Goal: Task Accomplishment & Management: Manage account settings

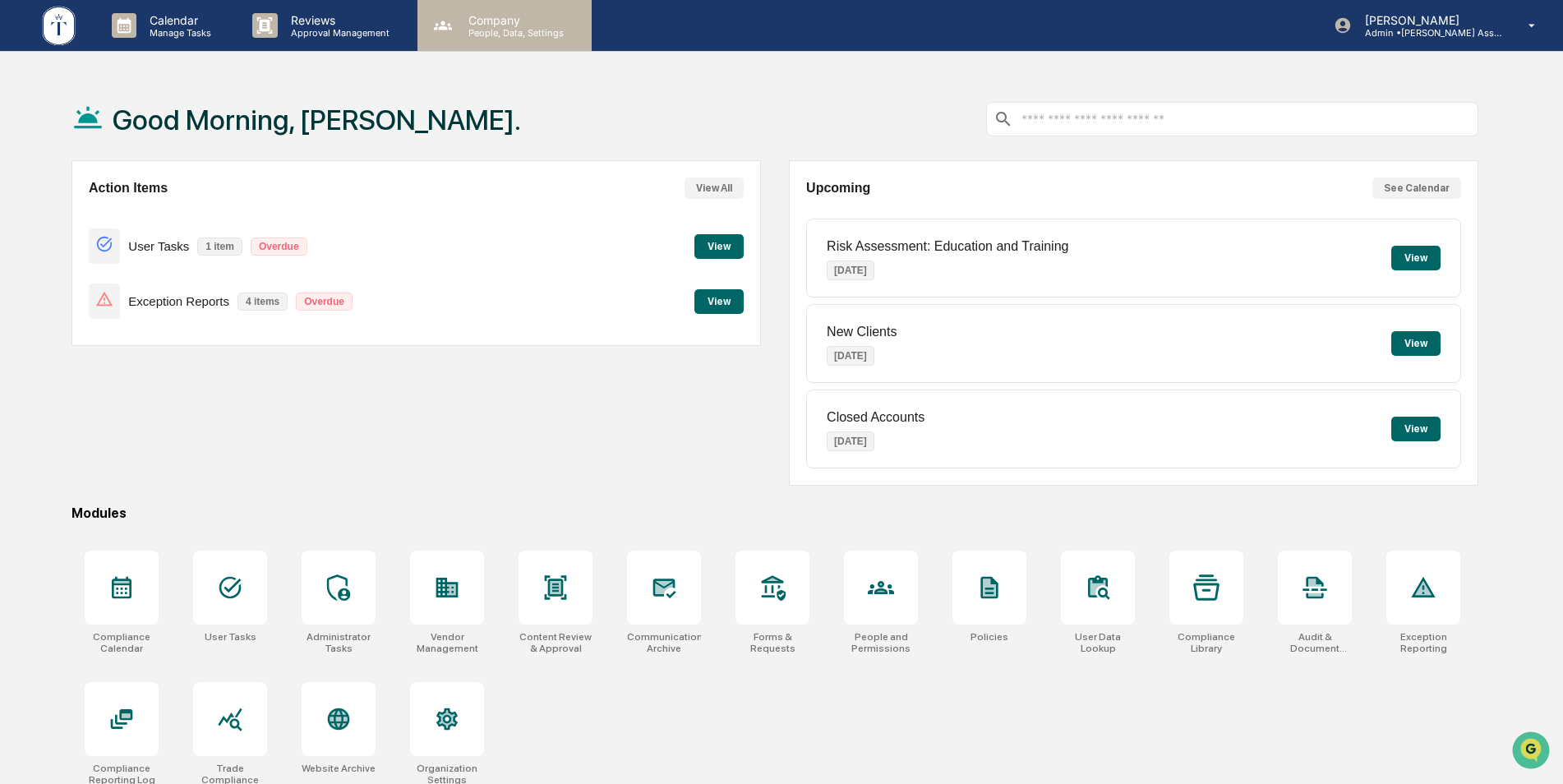
click at [523, 30] on p "People, Data, Settings" at bounding box center [514, 33] width 116 height 11
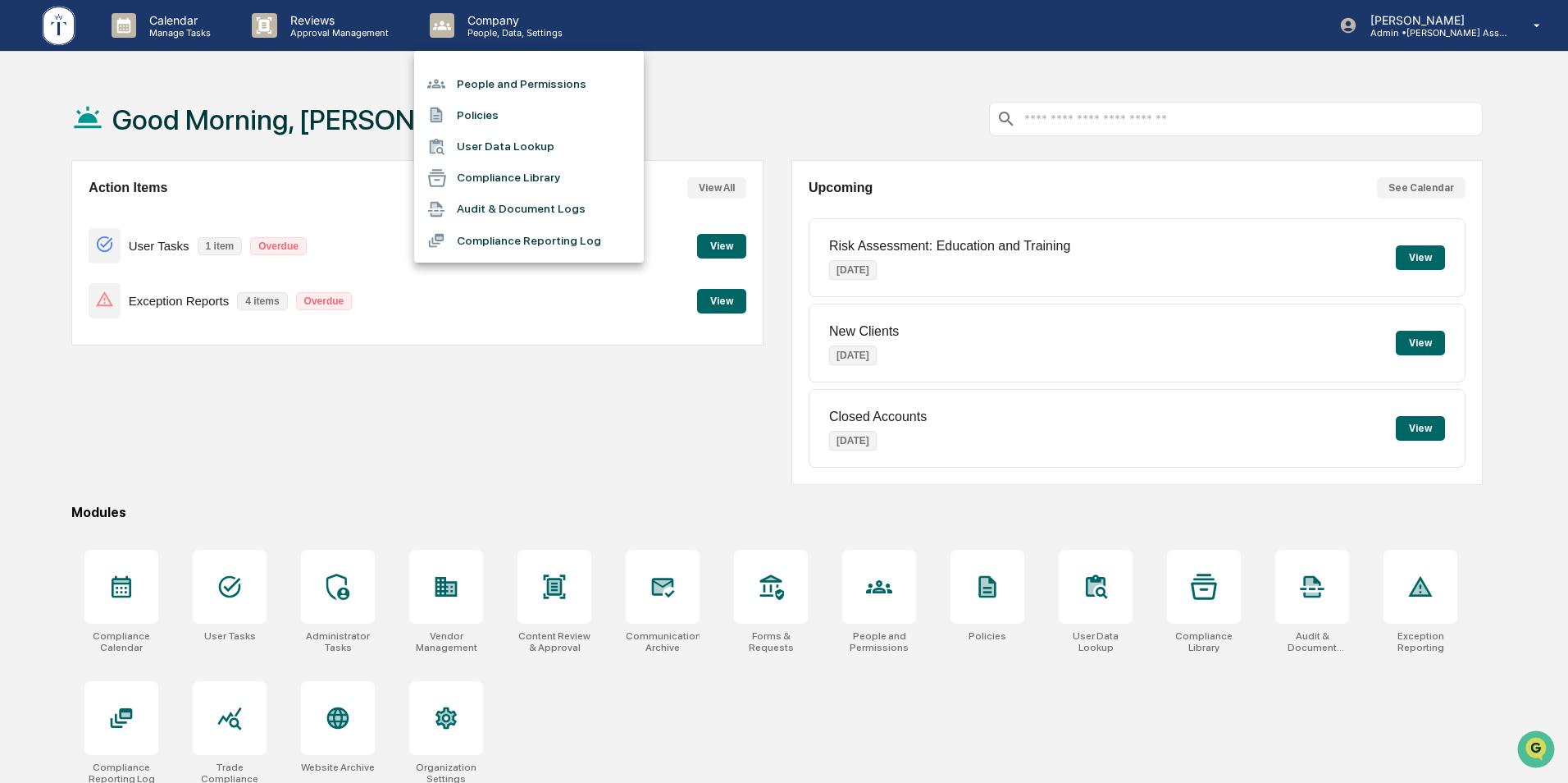
click at [518, 74] on li "People and Permissions" at bounding box center [529, 84] width 230 height 31
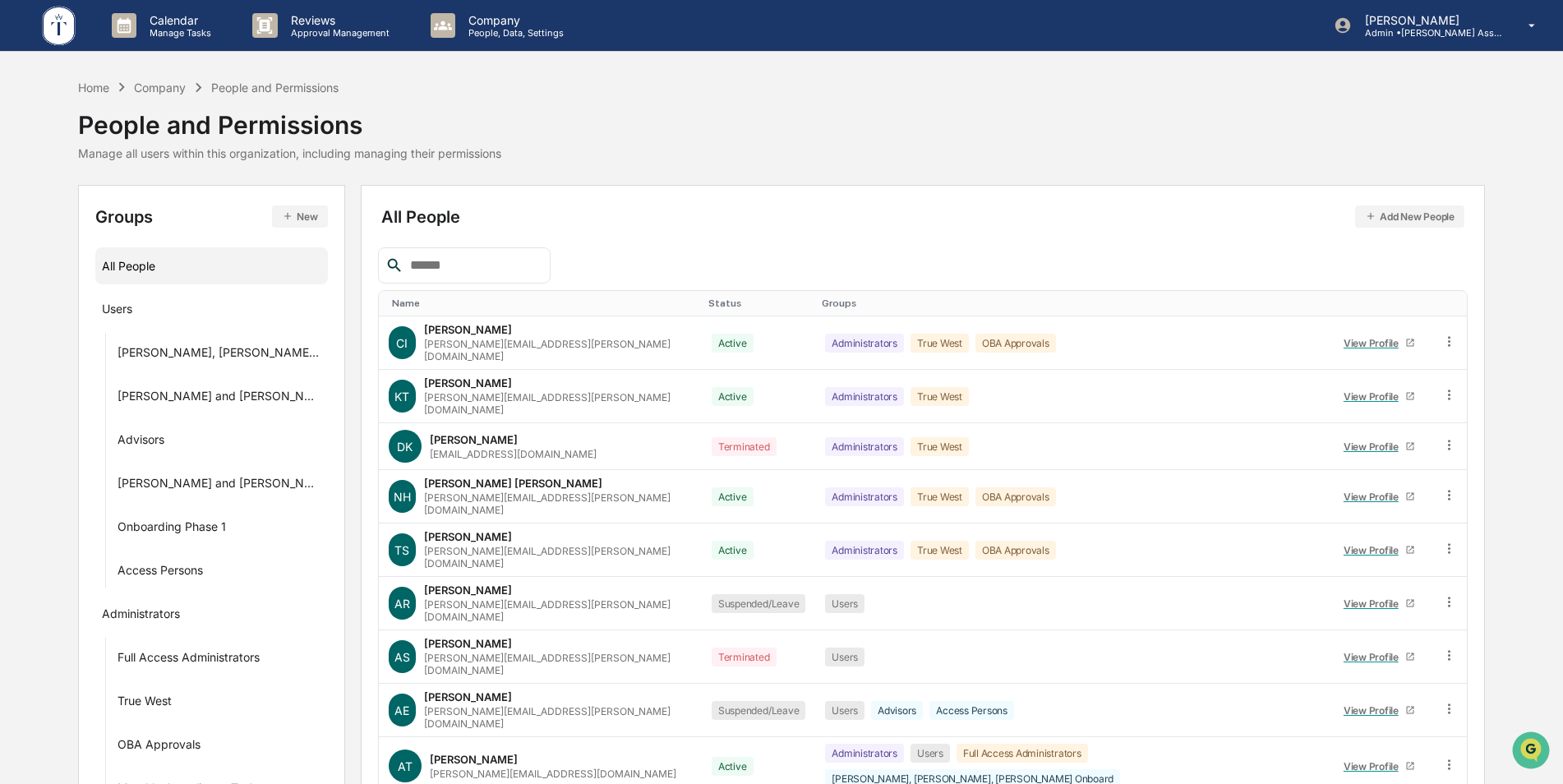
click at [467, 271] on input "text" at bounding box center [472, 265] width 140 height 21
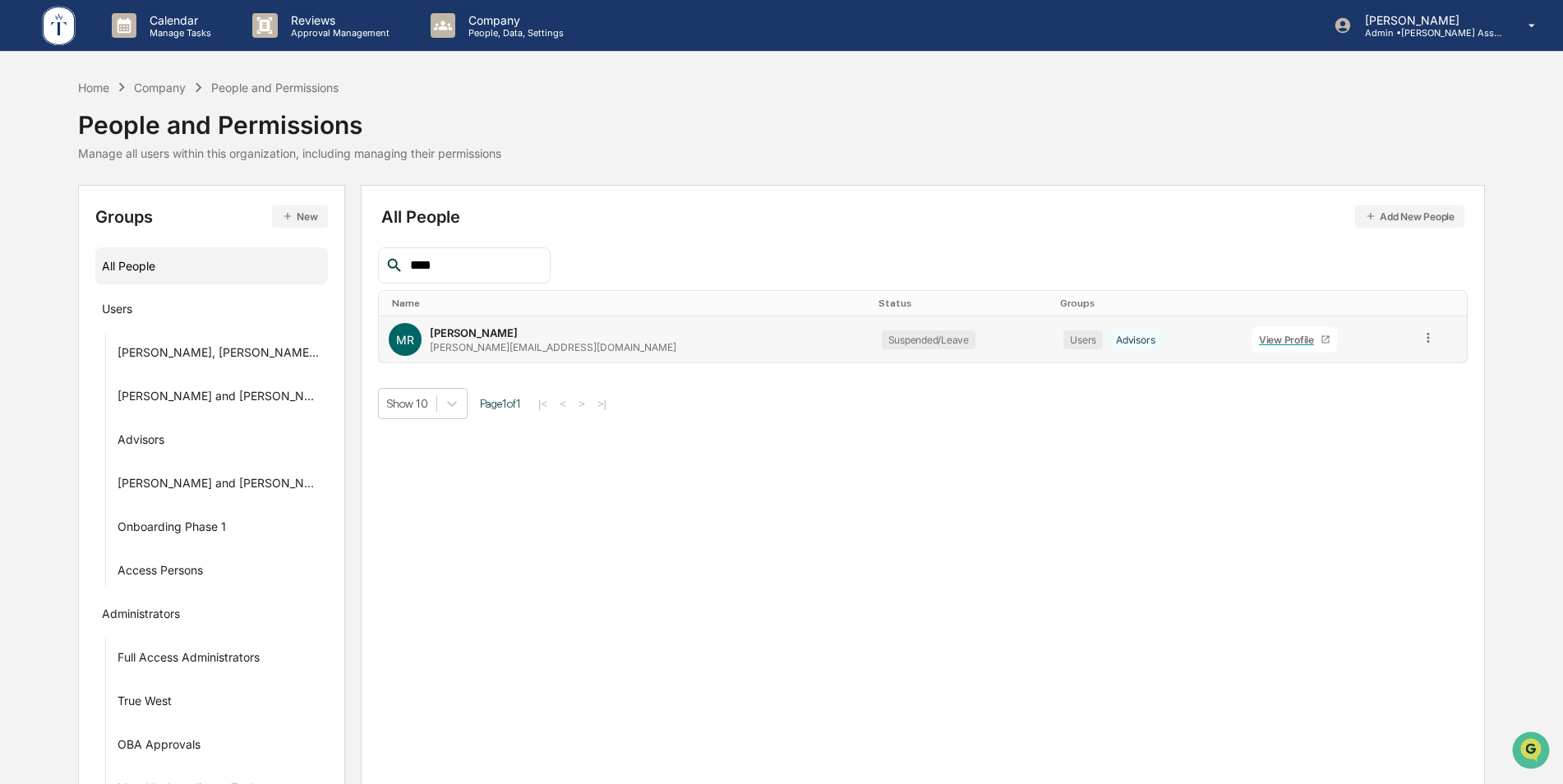
type input "****"
click at [1321, 338] on icon at bounding box center [1326, 340] width 10 height 10
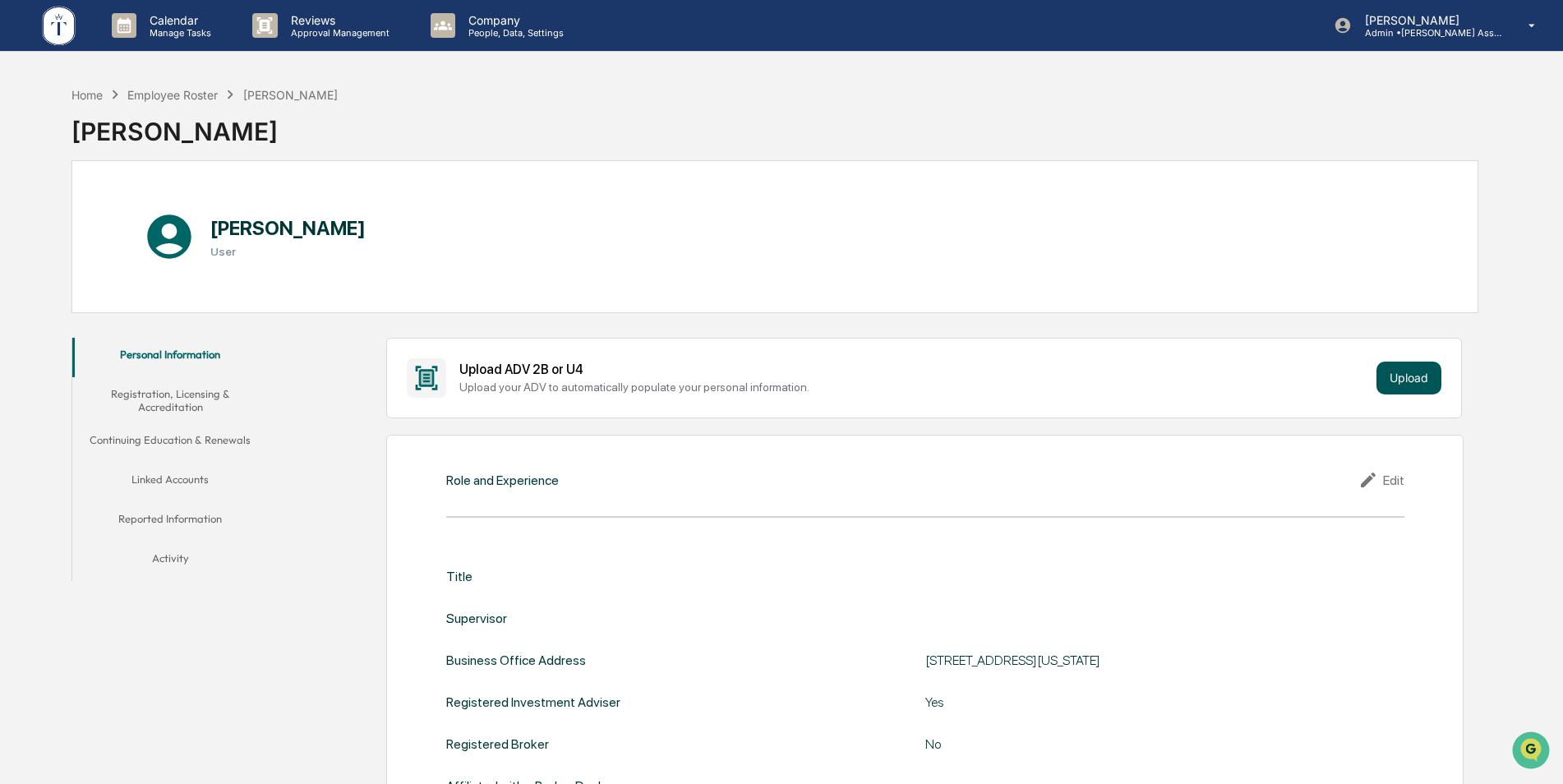
click at [1400, 366] on button "Upload" at bounding box center [1409, 377] width 65 height 33
click at [487, 27] on p "People, Data, Settings" at bounding box center [514, 33] width 116 height 11
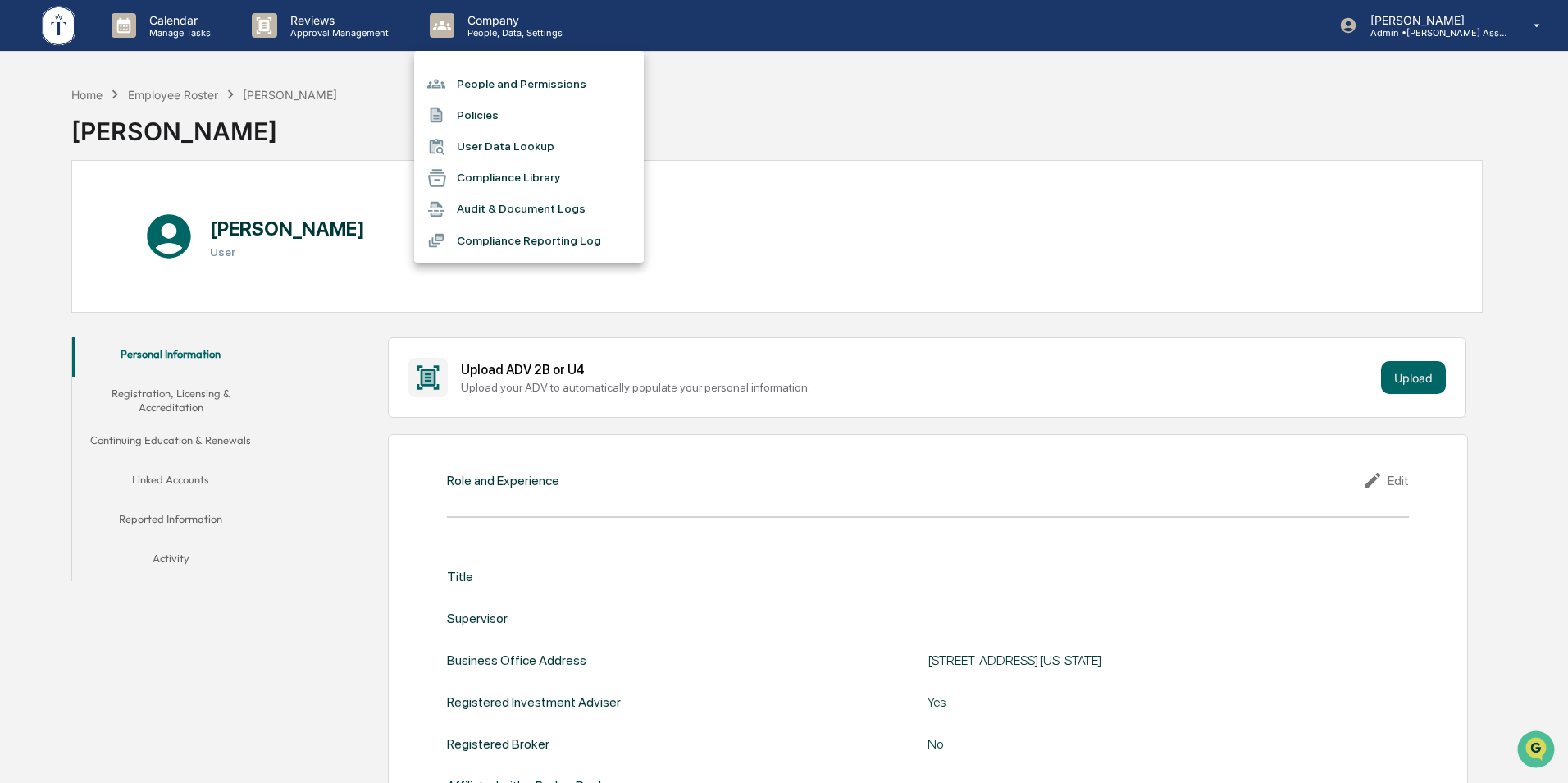
click at [484, 75] on li "People and Permissions" at bounding box center [529, 84] width 230 height 31
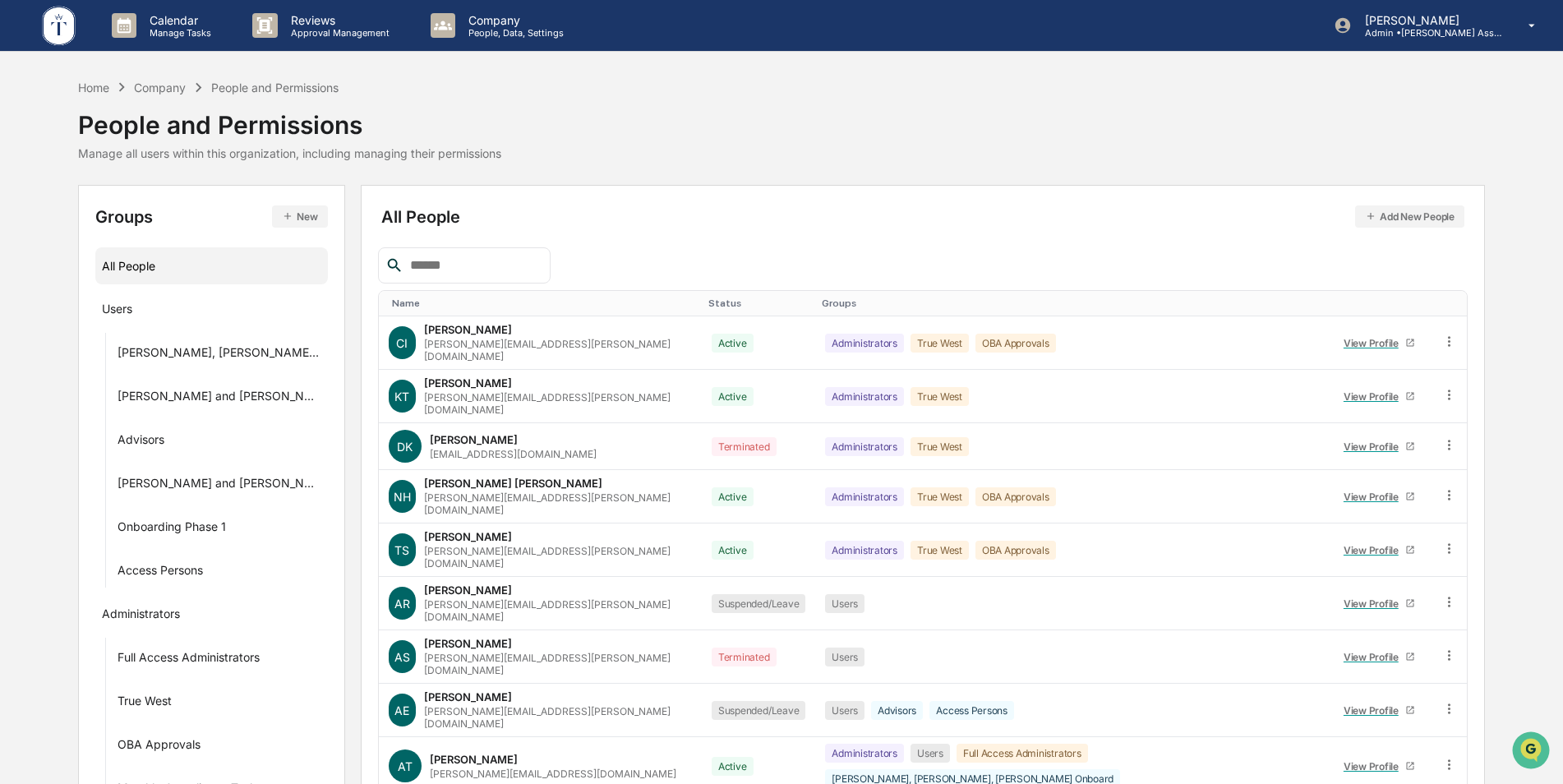
click at [448, 262] on input "text" at bounding box center [472, 265] width 140 height 21
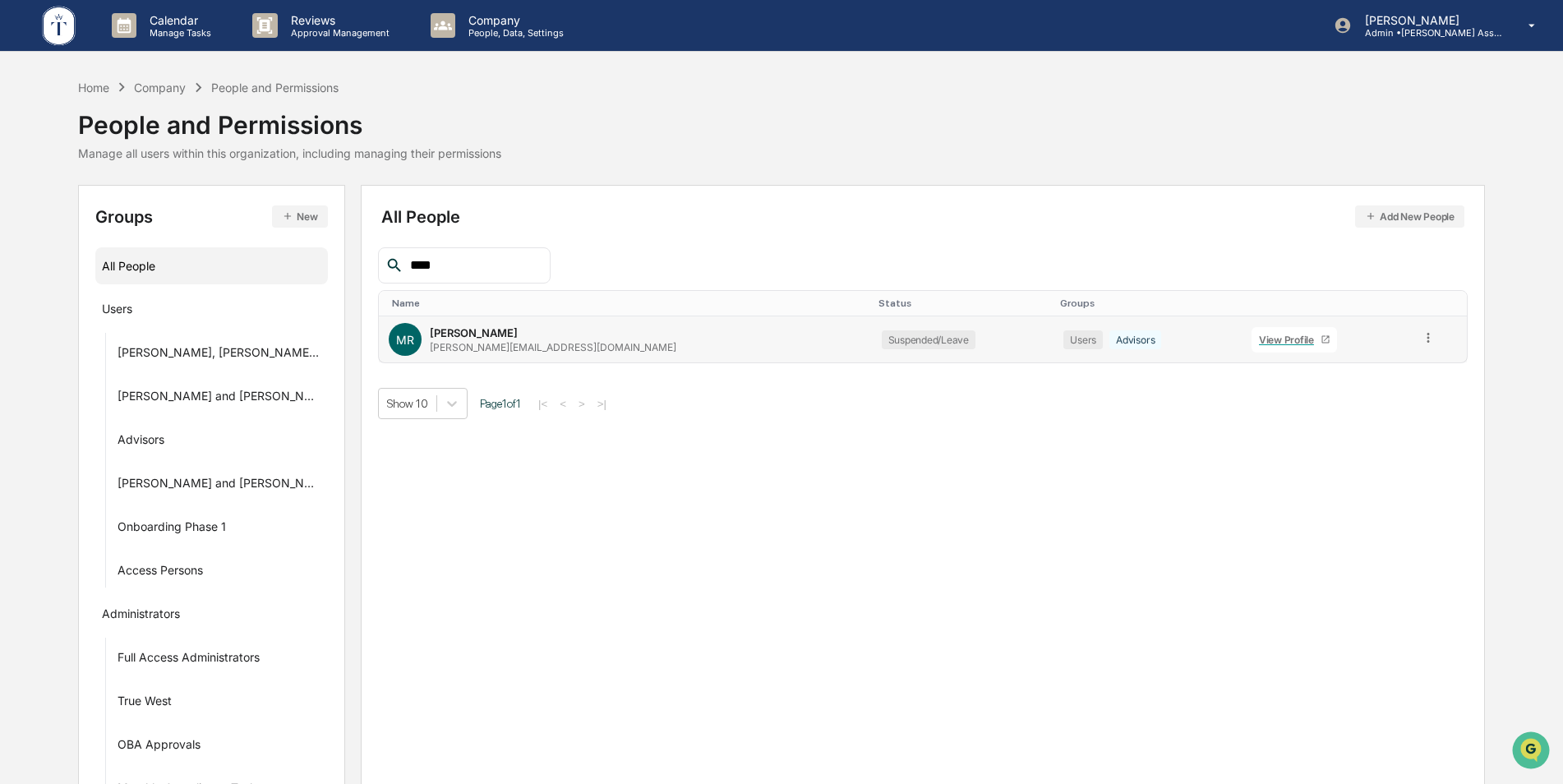
type input "****"
click at [1321, 343] on icon at bounding box center [1326, 340] width 10 height 10
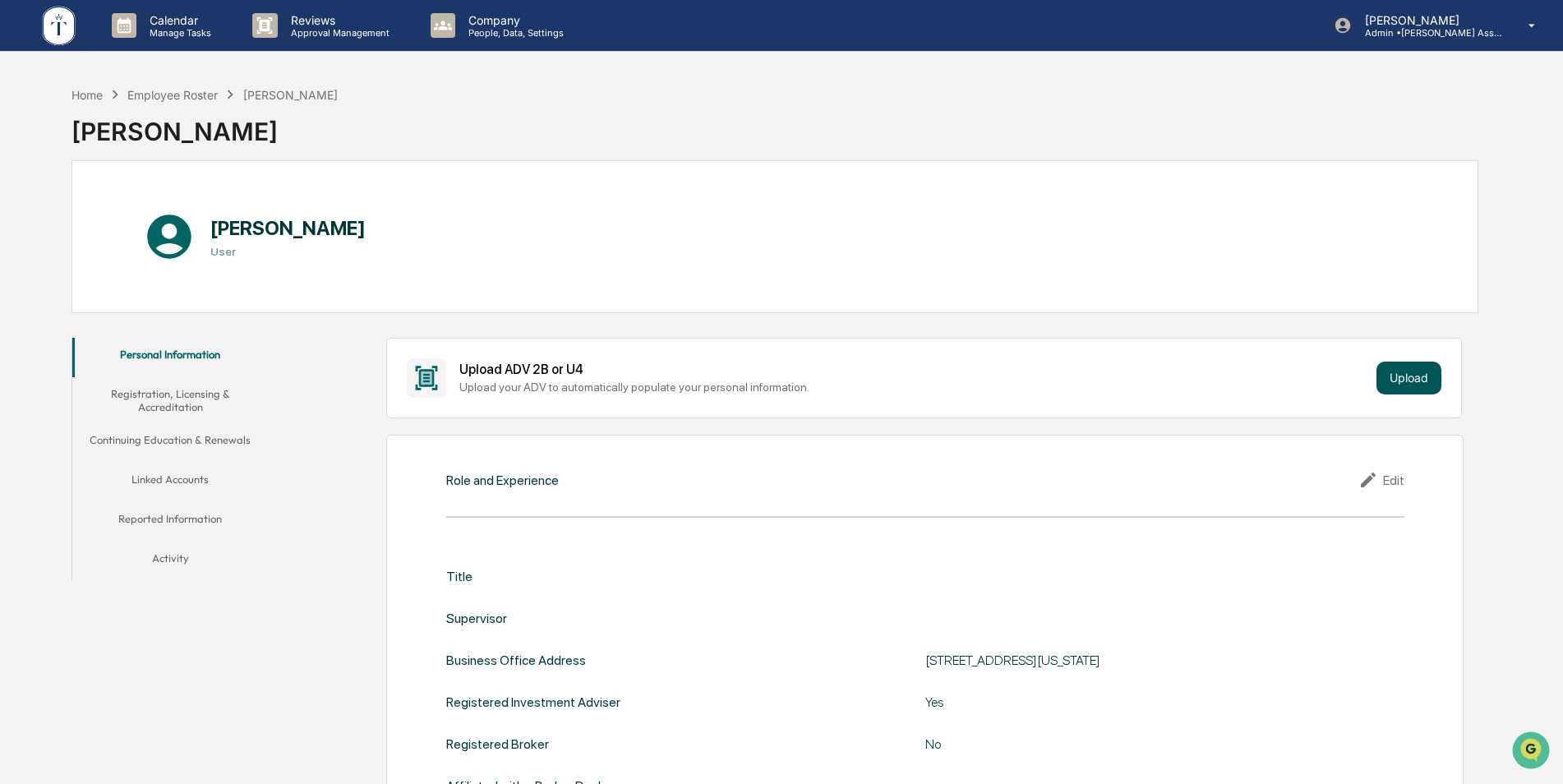
click at [1401, 368] on button "Upload" at bounding box center [1409, 377] width 65 height 33
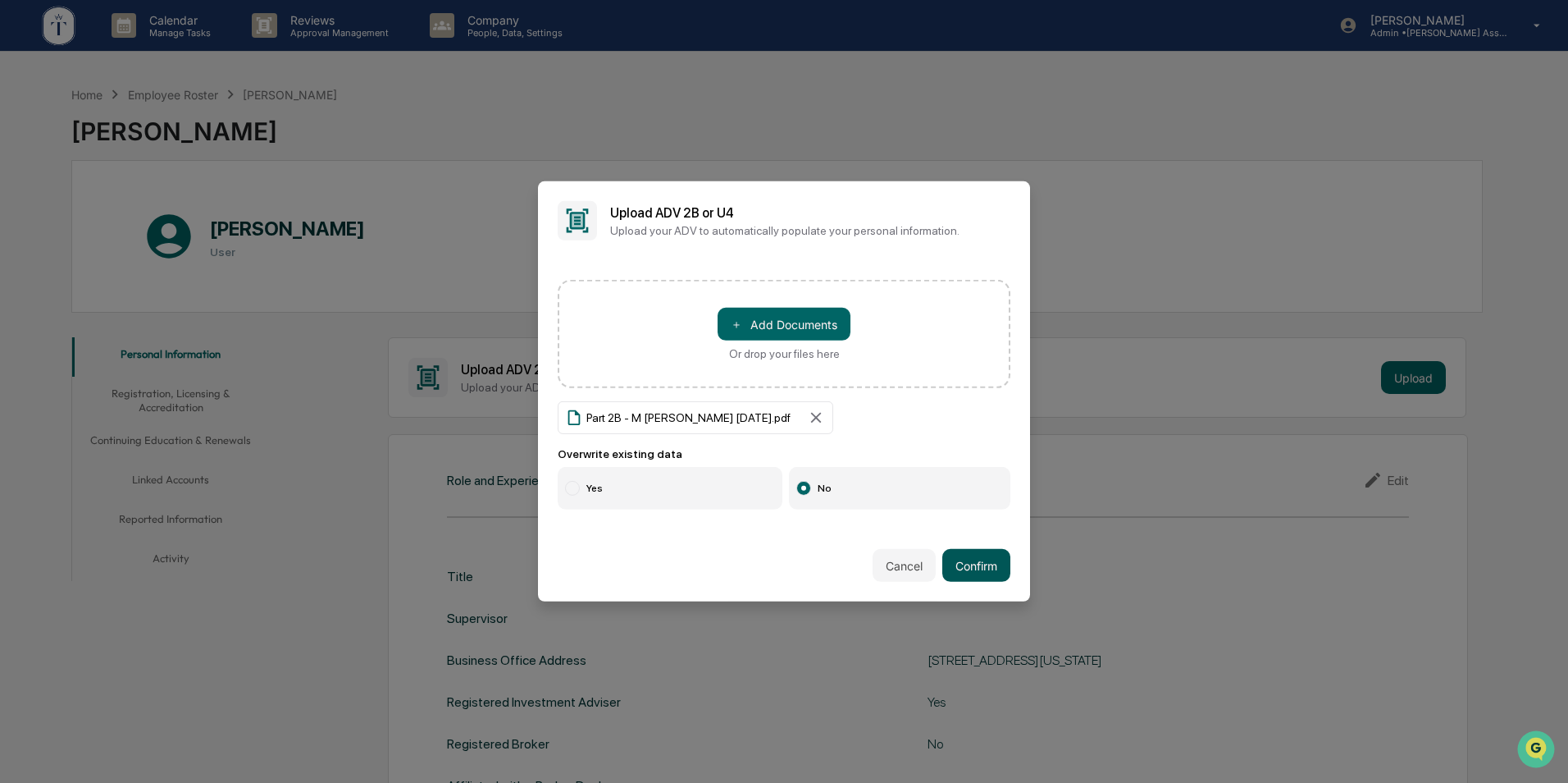
click at [974, 575] on button "Confirm" at bounding box center [977, 565] width 68 height 32
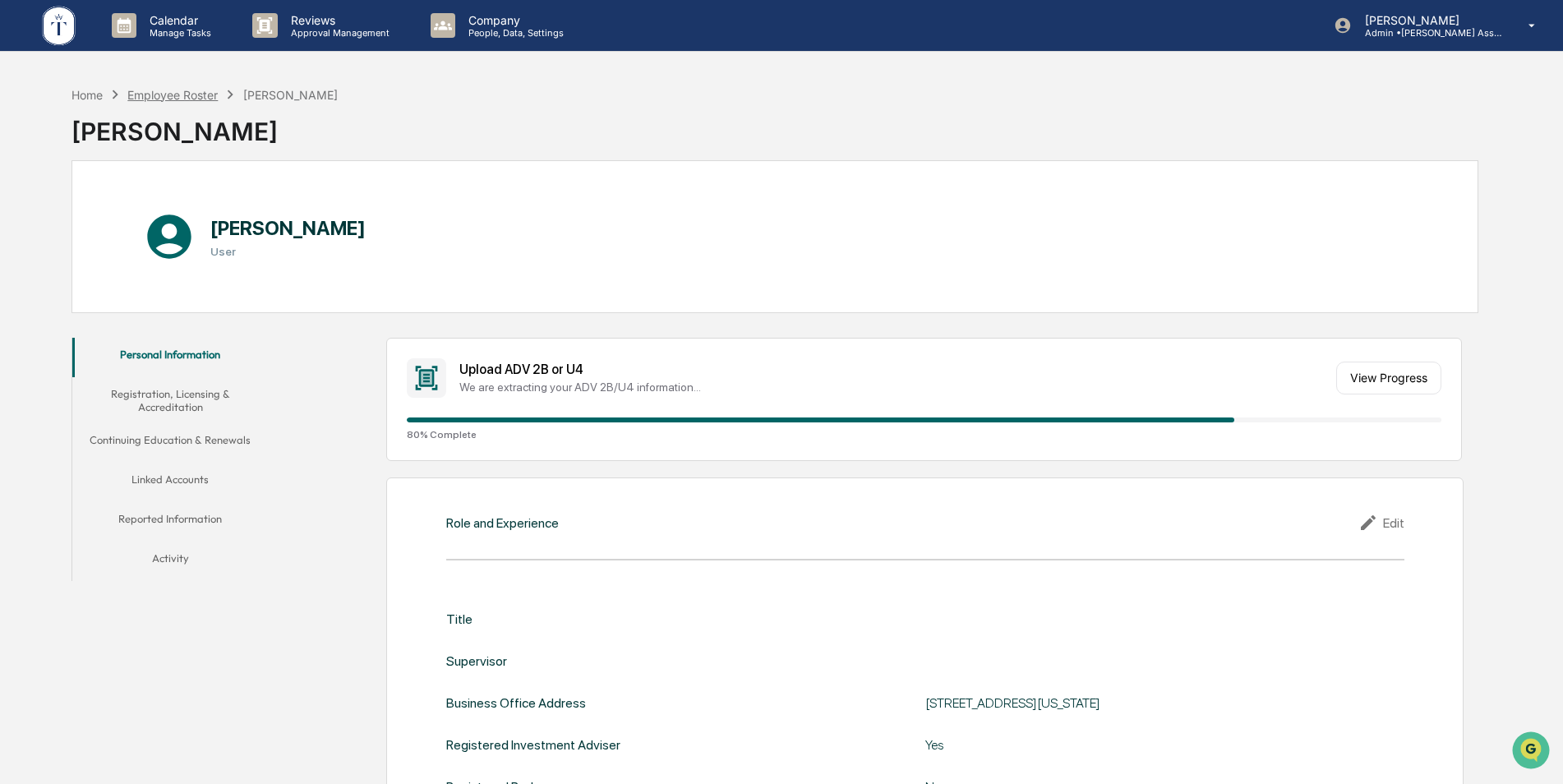
click at [203, 92] on div "Employee Roster" at bounding box center [173, 95] width 91 height 14
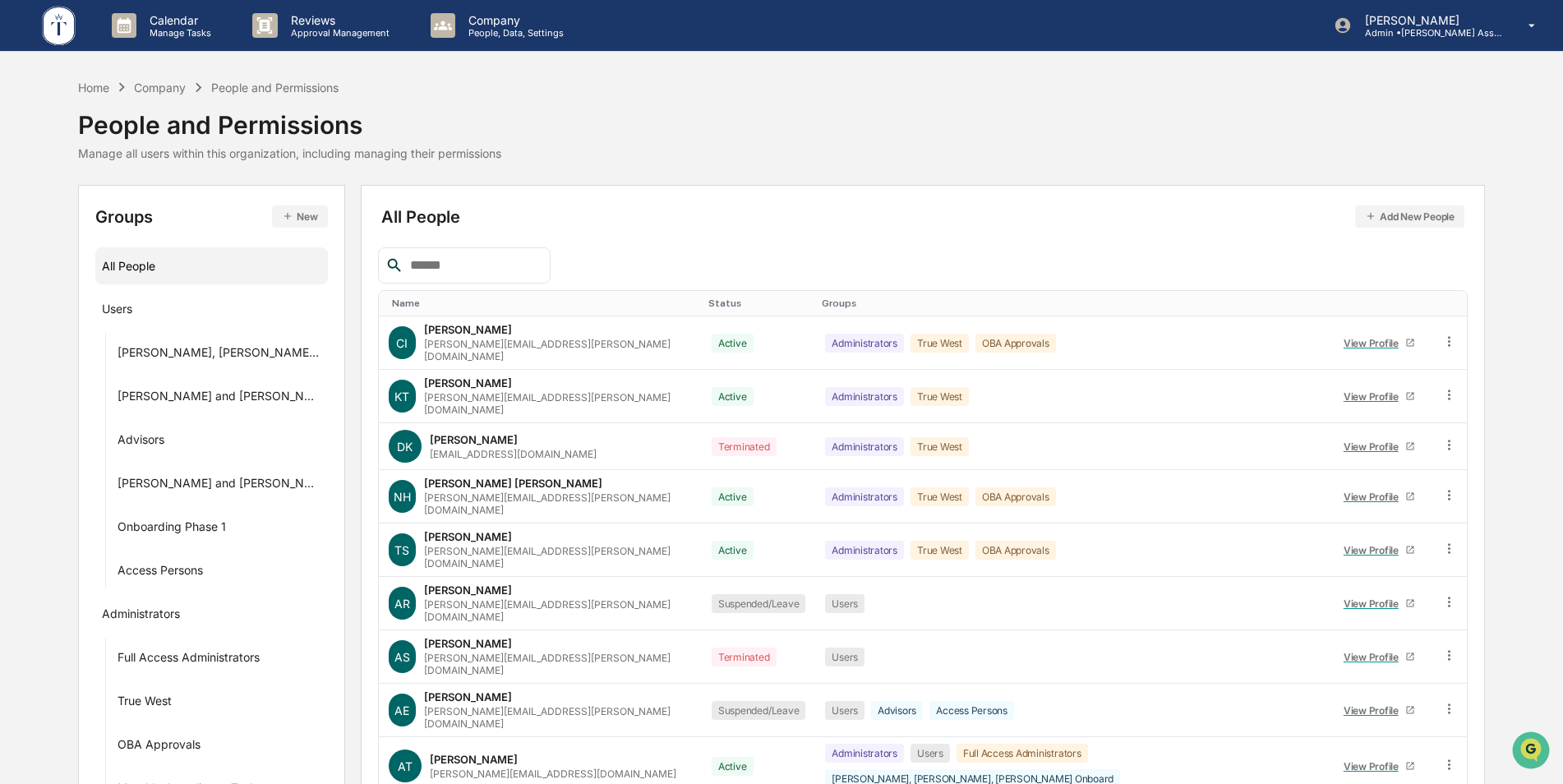
click at [481, 267] on input "text" at bounding box center [472, 265] width 140 height 21
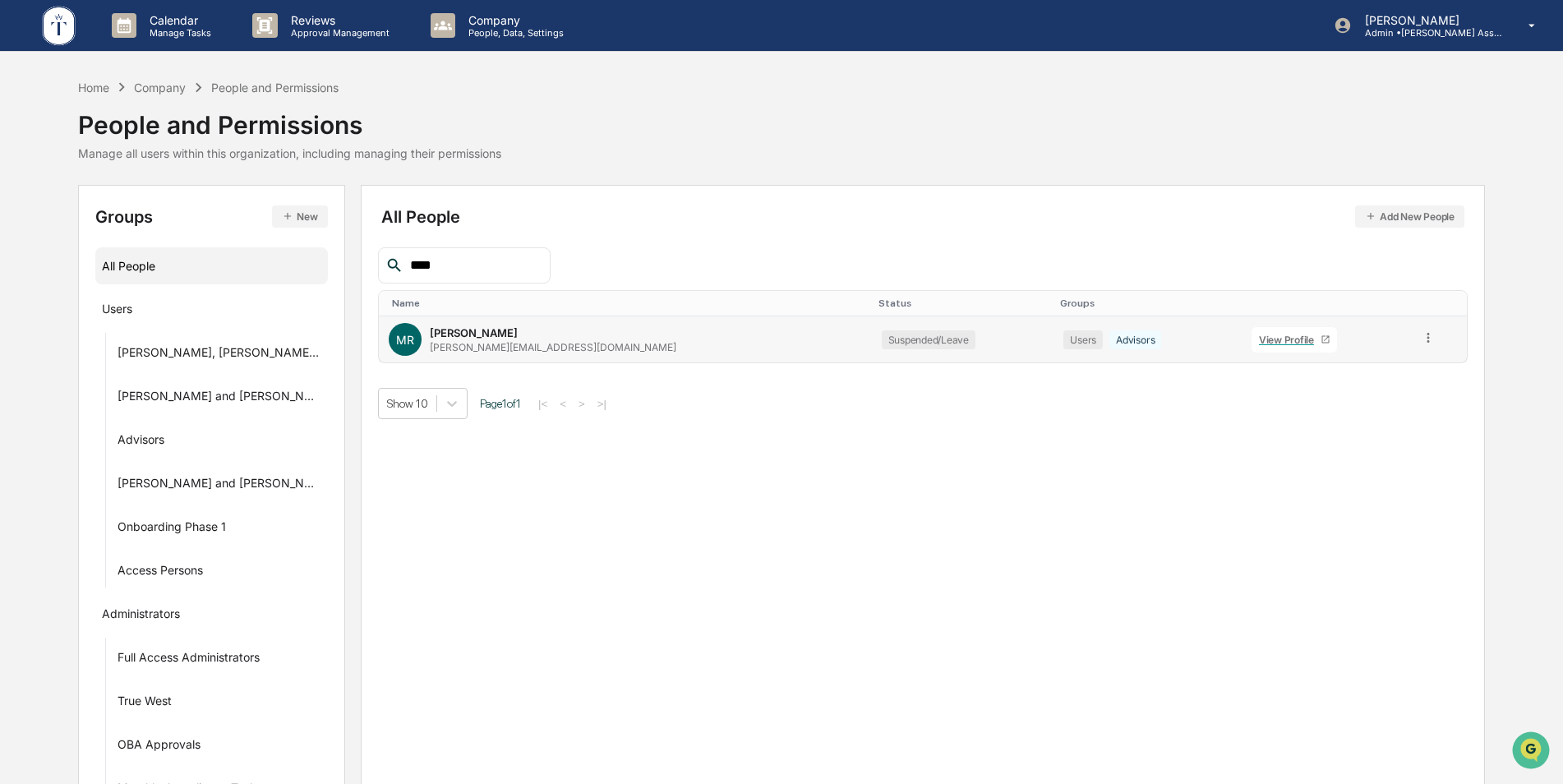
type input "****"
click at [1321, 341] on icon at bounding box center [1326, 340] width 10 height 10
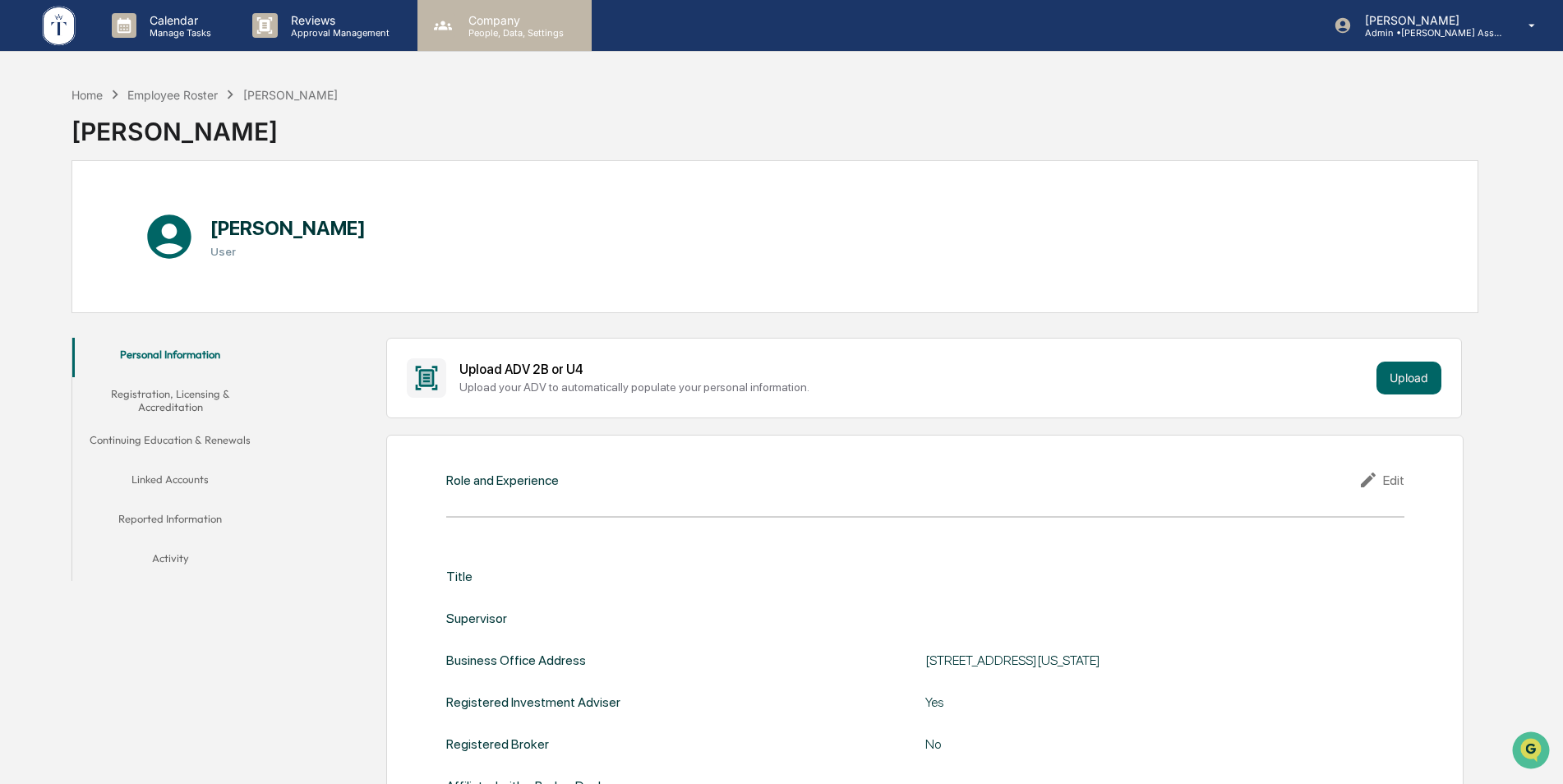
click at [500, 13] on p "Company" at bounding box center [514, 20] width 116 height 14
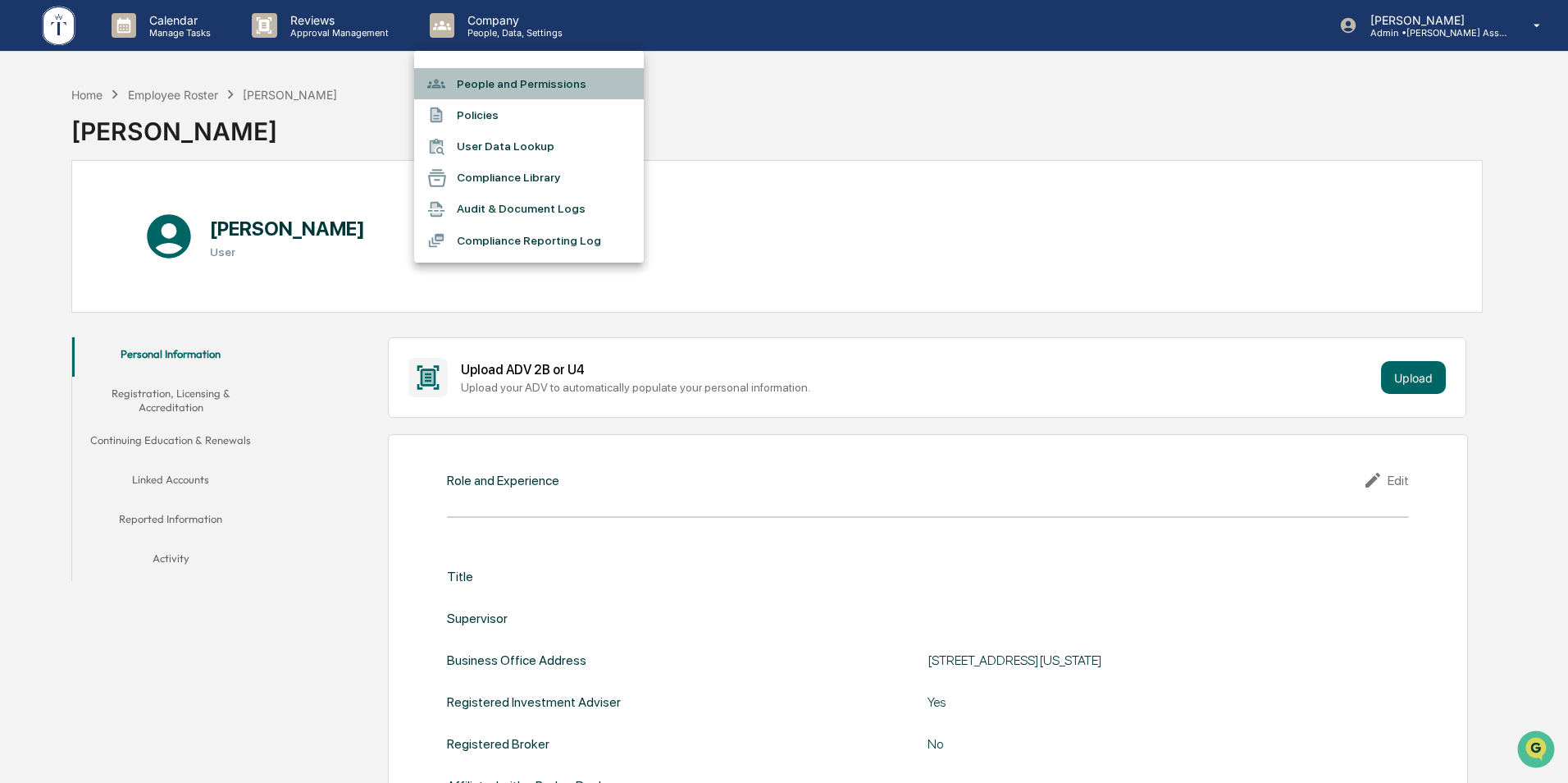
click at [500, 74] on li "People and Permissions" at bounding box center [529, 84] width 230 height 31
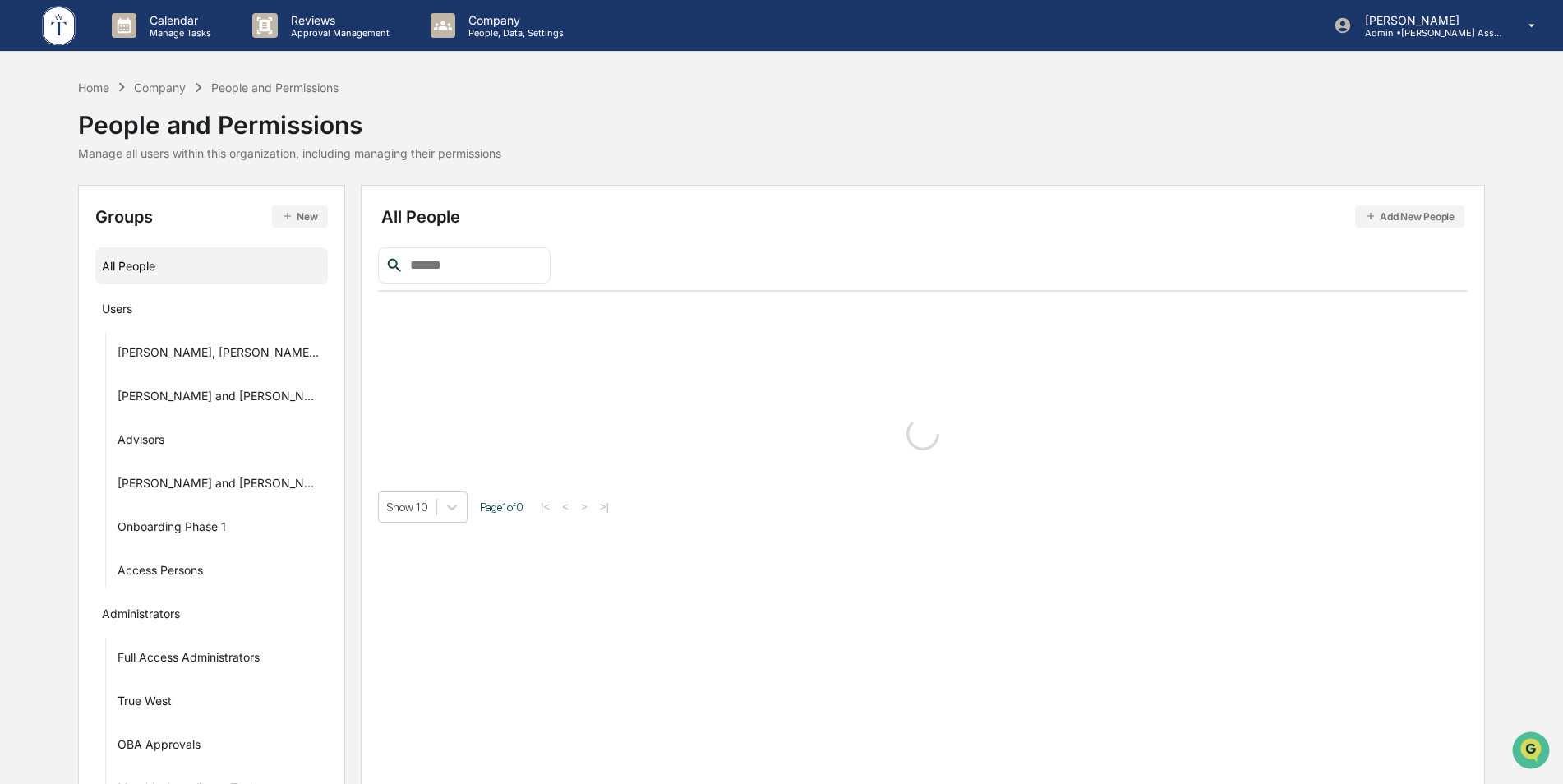
click at [448, 270] on input "text" at bounding box center [472, 265] width 140 height 21
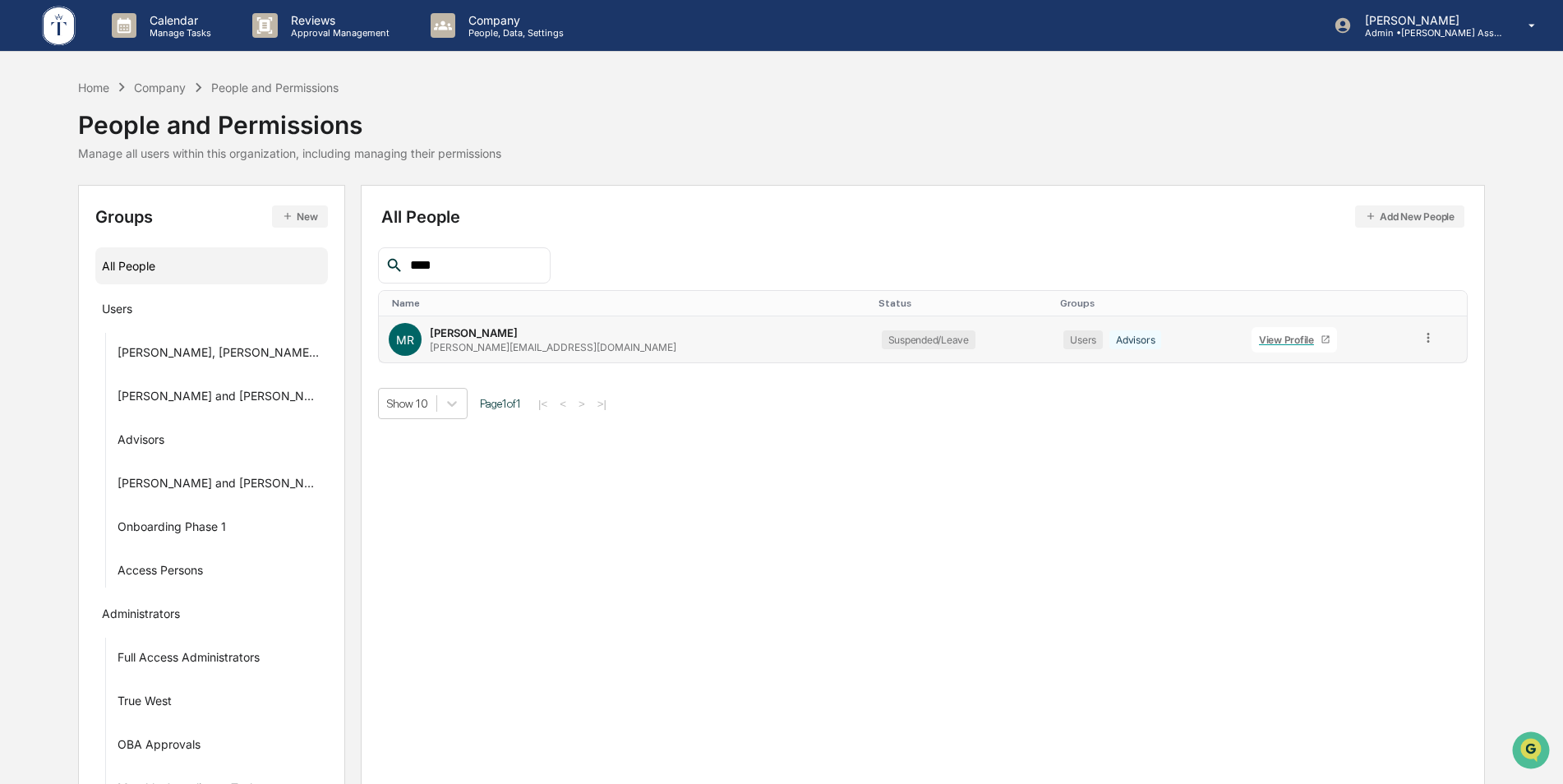
click at [1421, 339] on icon at bounding box center [1429, 338] width 15 height 15
click at [1381, 385] on div "Change Status" at bounding box center [1354, 397] width 163 height 33
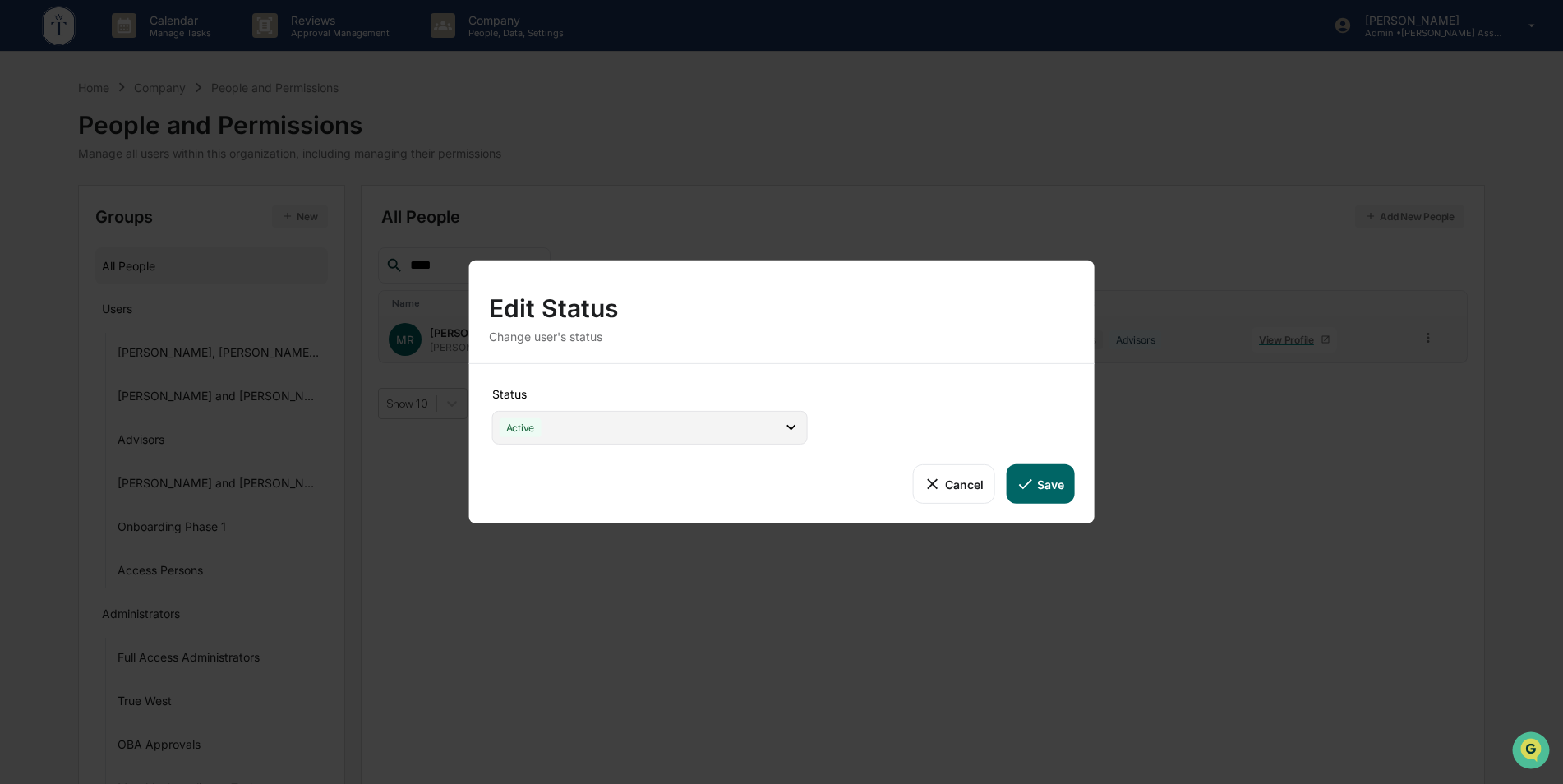
click at [745, 432] on div "Active" at bounding box center [650, 427] width 316 height 33
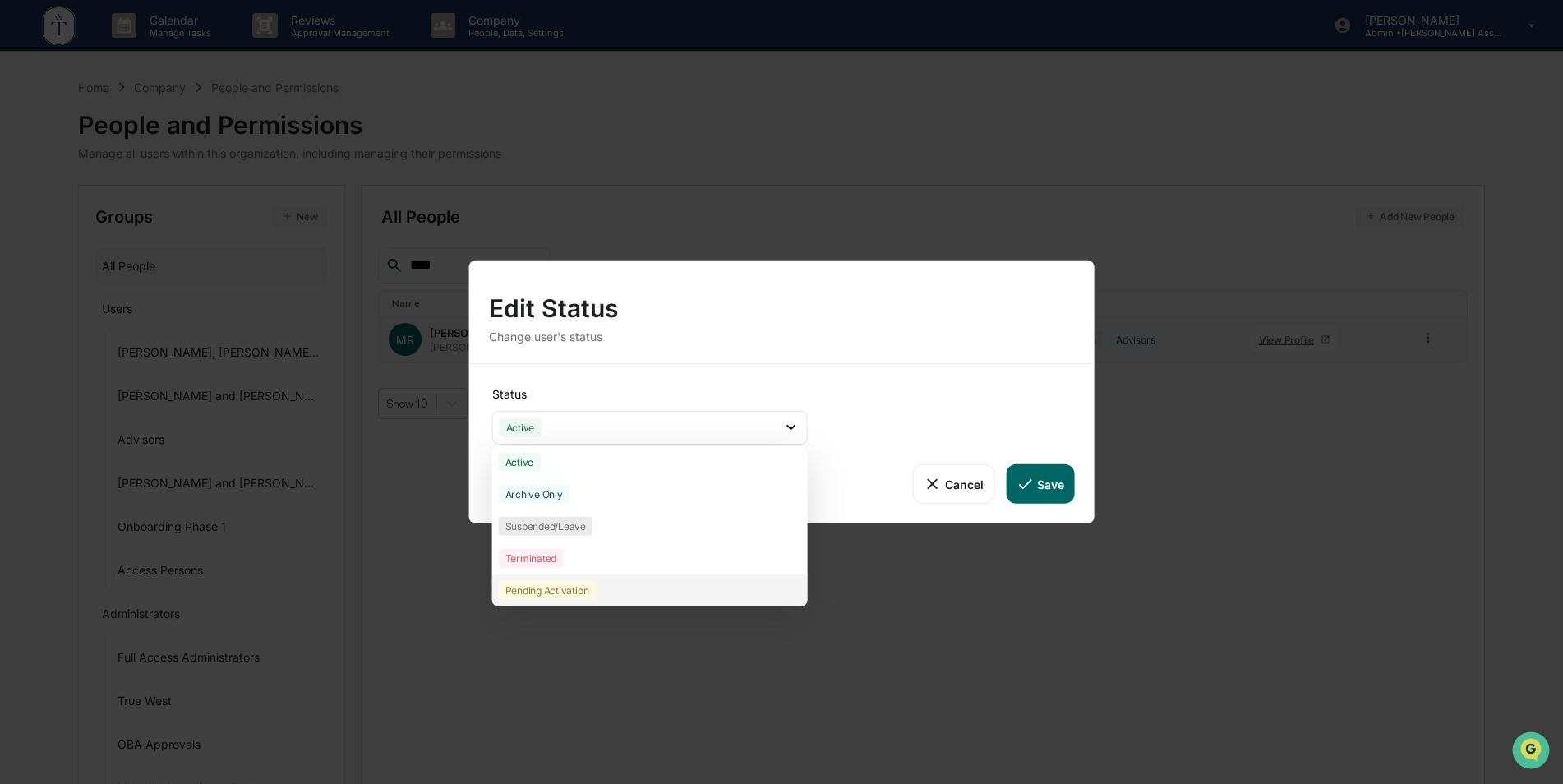
click at [623, 591] on div "Pending Activation" at bounding box center [650, 590] width 316 height 32
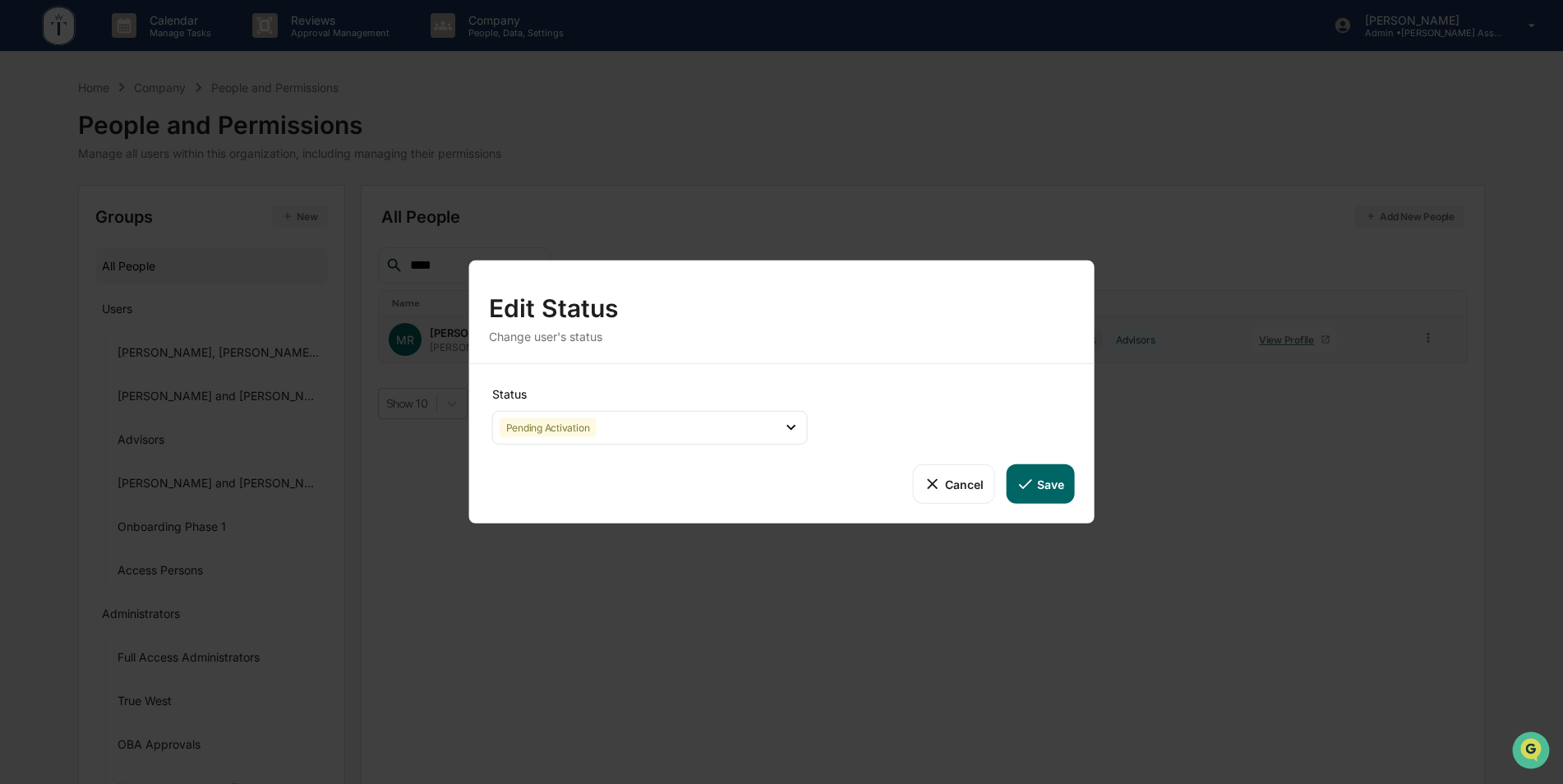
click at [1051, 481] on button "Save" at bounding box center [1040, 484] width 68 height 39
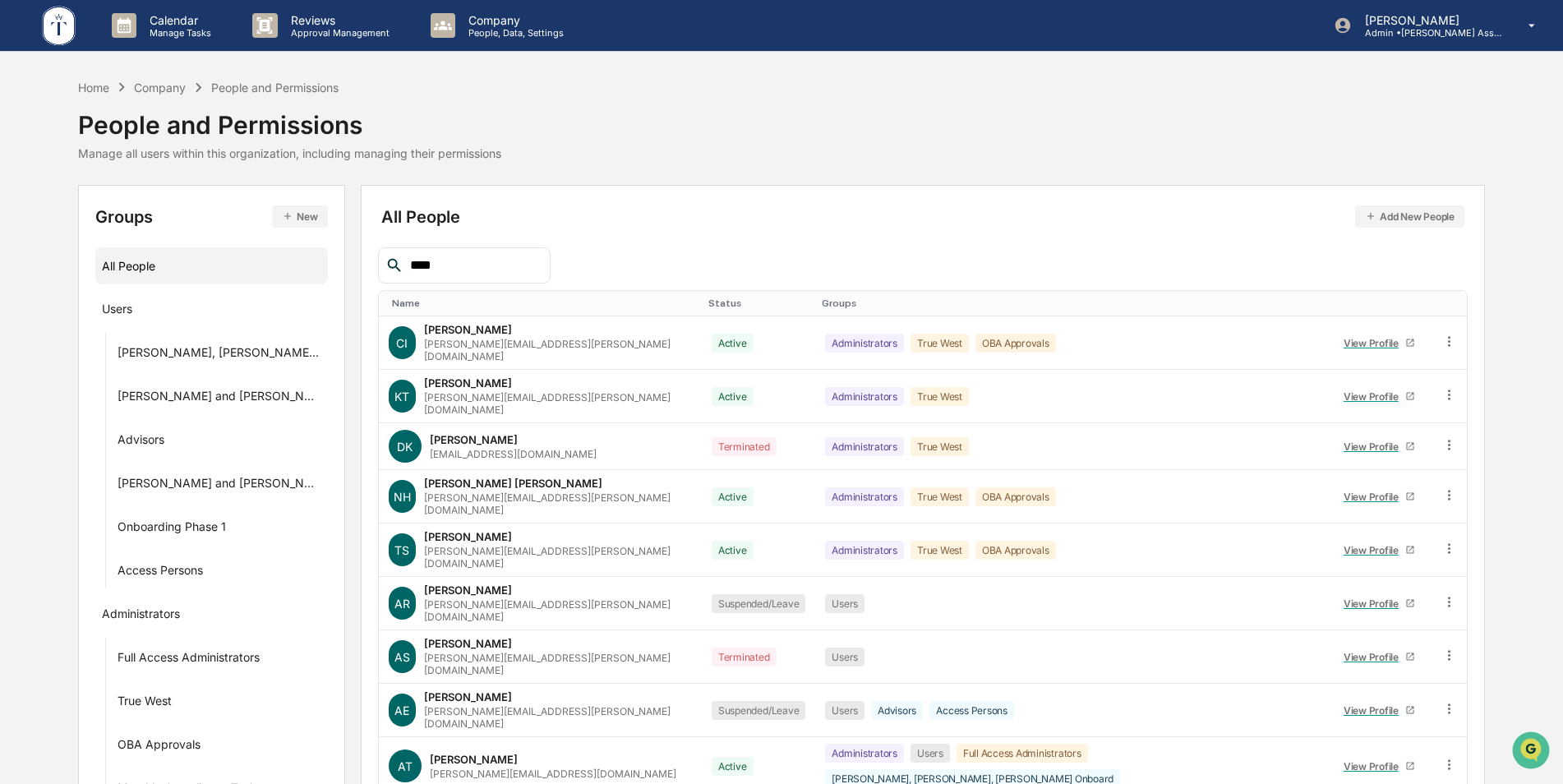
click at [496, 270] on input "****" at bounding box center [472, 265] width 140 height 21
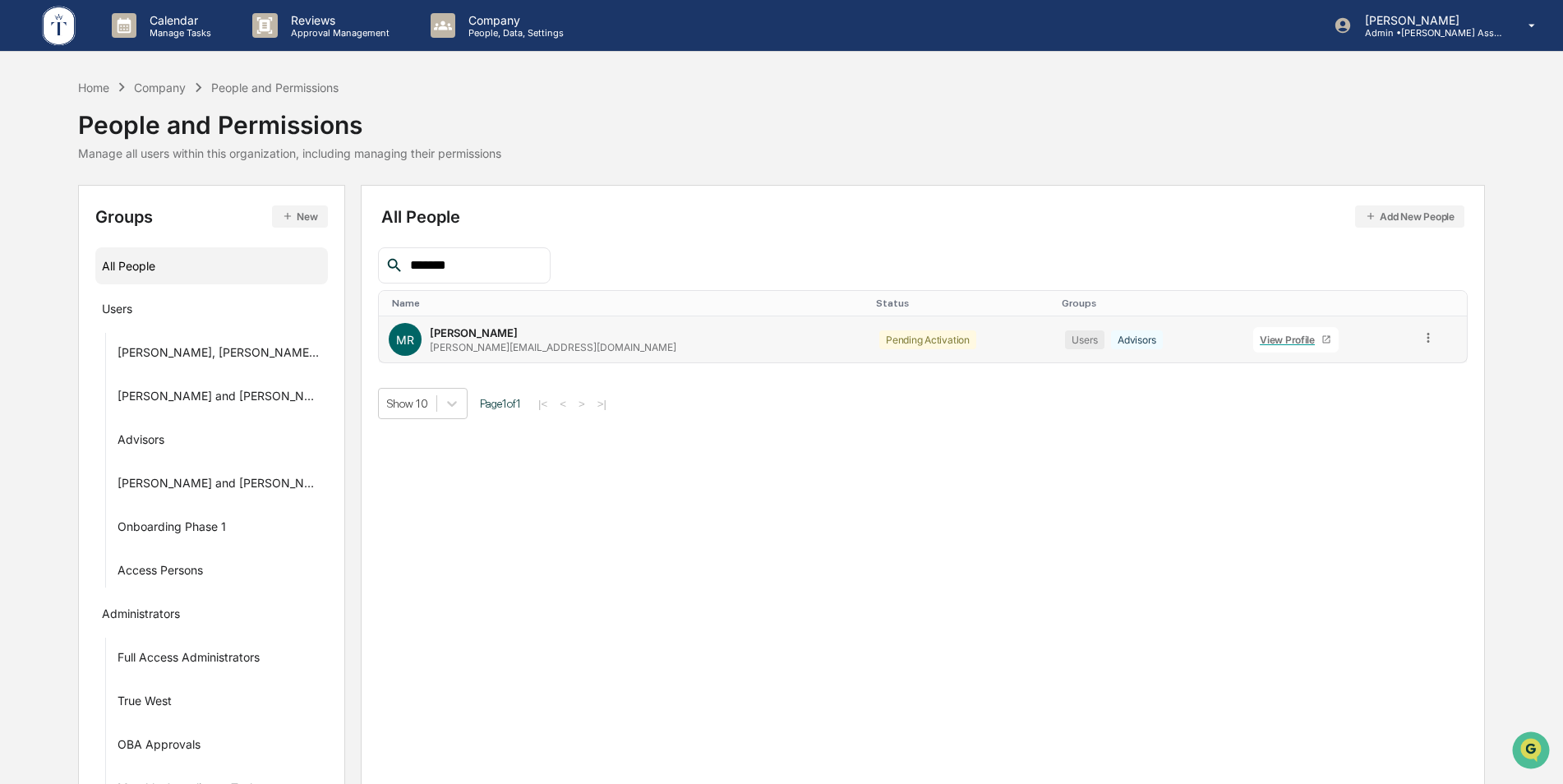
click at [1427, 339] on icon at bounding box center [1428, 338] width 3 height 10
click at [1375, 400] on div "Change Status" at bounding box center [1353, 397] width 136 height 20
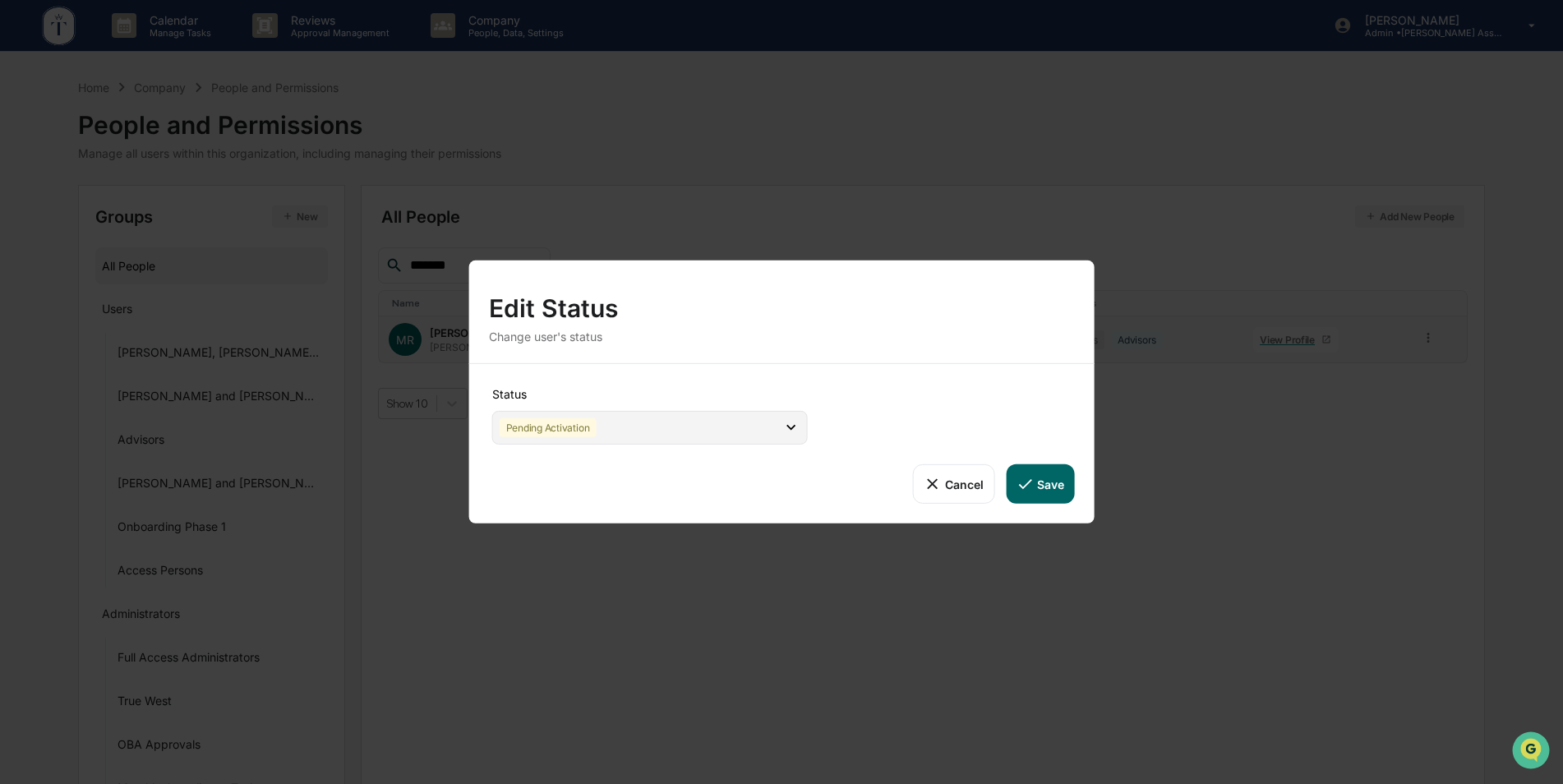
click at [633, 429] on div "Pending Activation" at bounding box center [650, 427] width 316 height 33
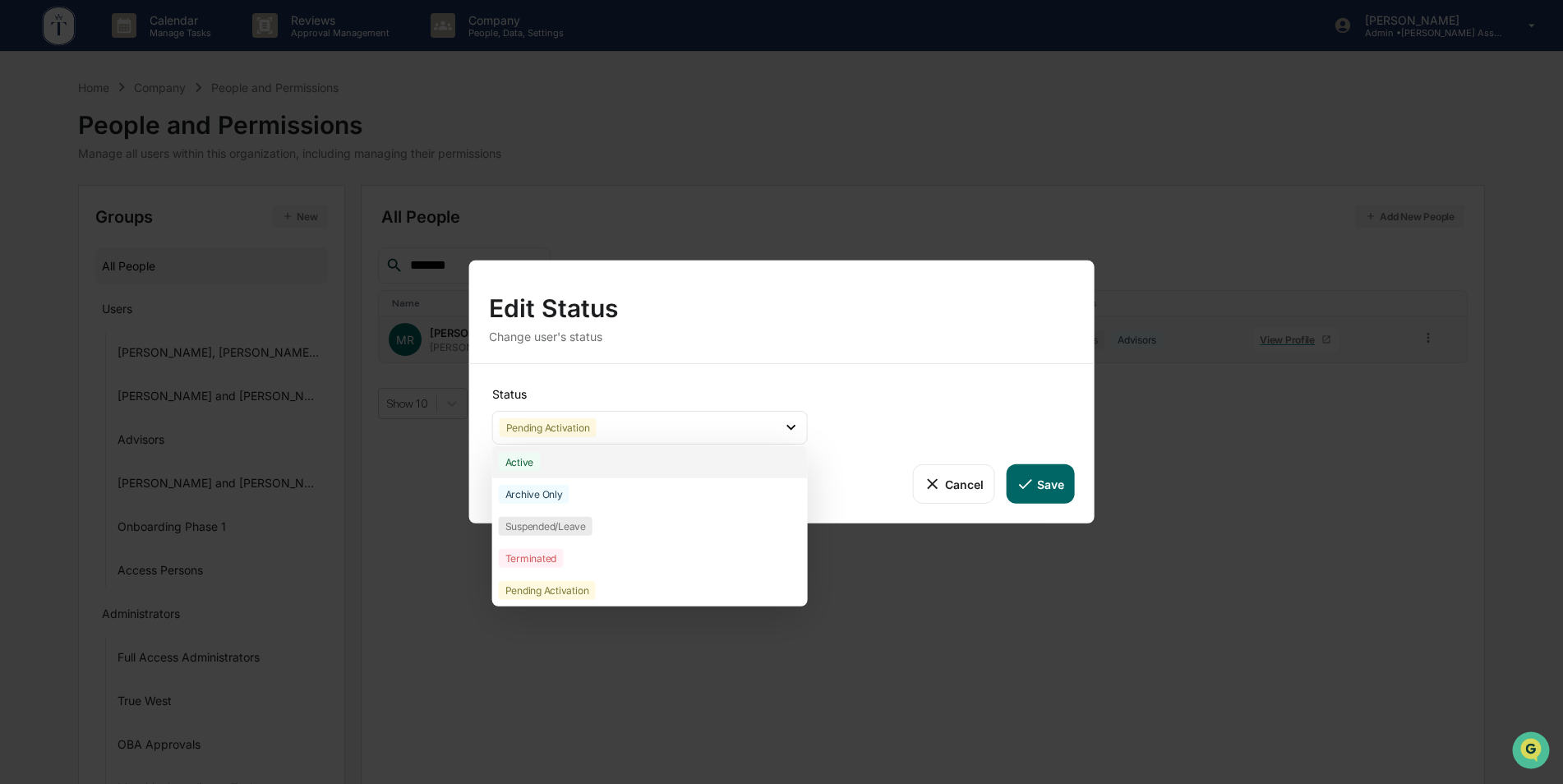
click at [565, 451] on div "Active" at bounding box center [650, 461] width 316 height 32
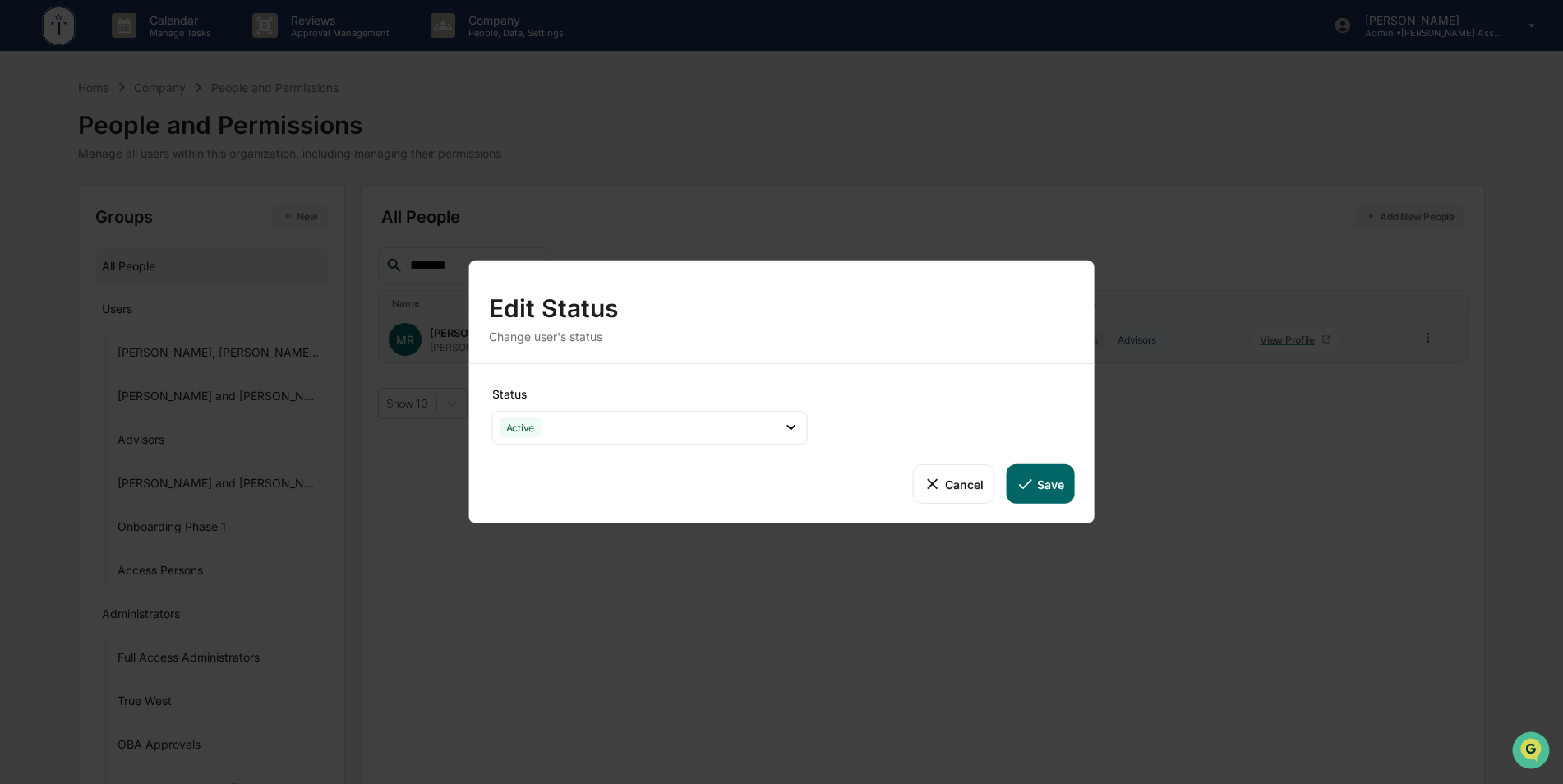
click at [1044, 485] on button "Save" at bounding box center [1040, 484] width 68 height 39
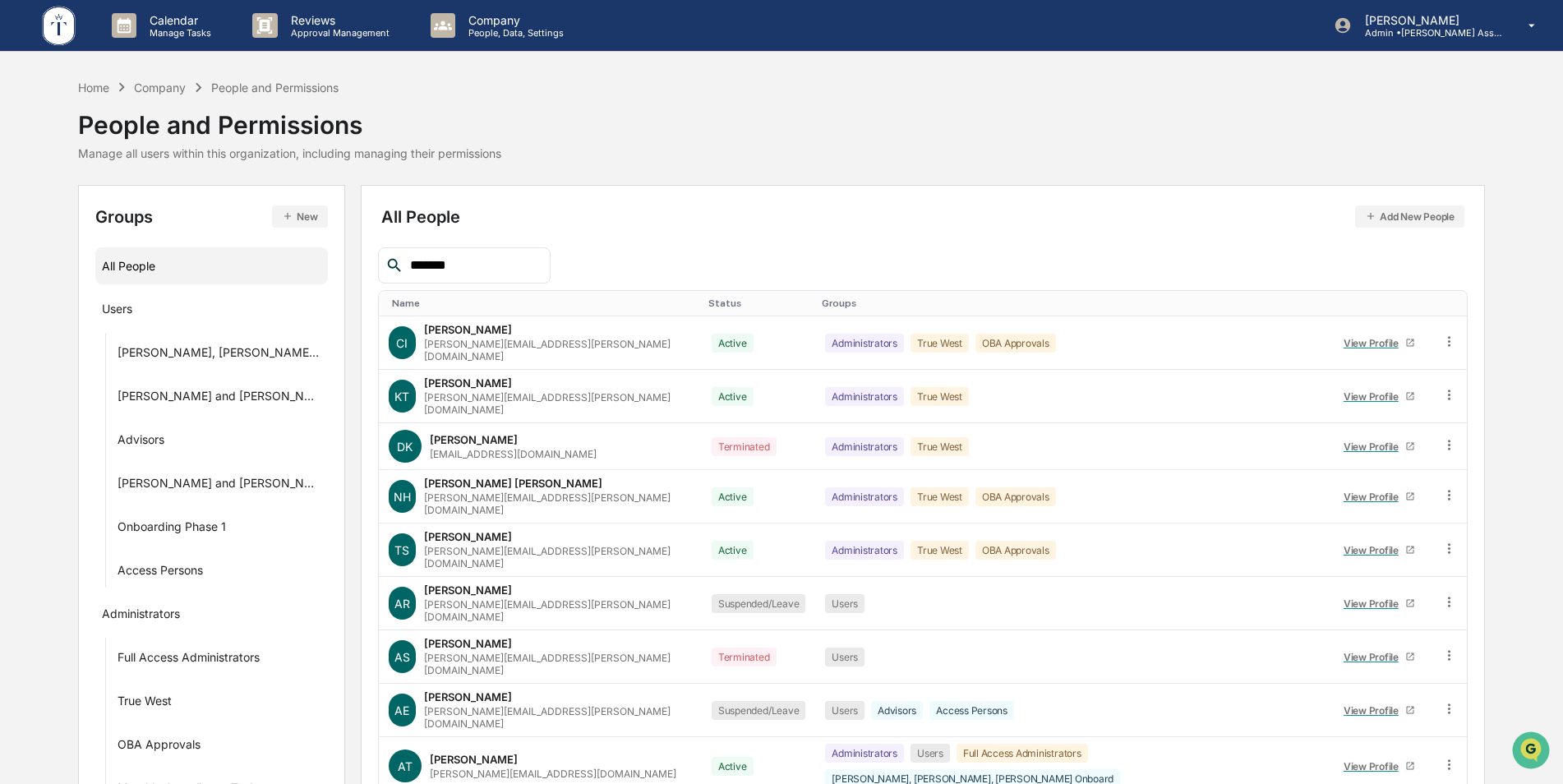
click at [461, 260] on input "*******" at bounding box center [472, 265] width 140 height 21
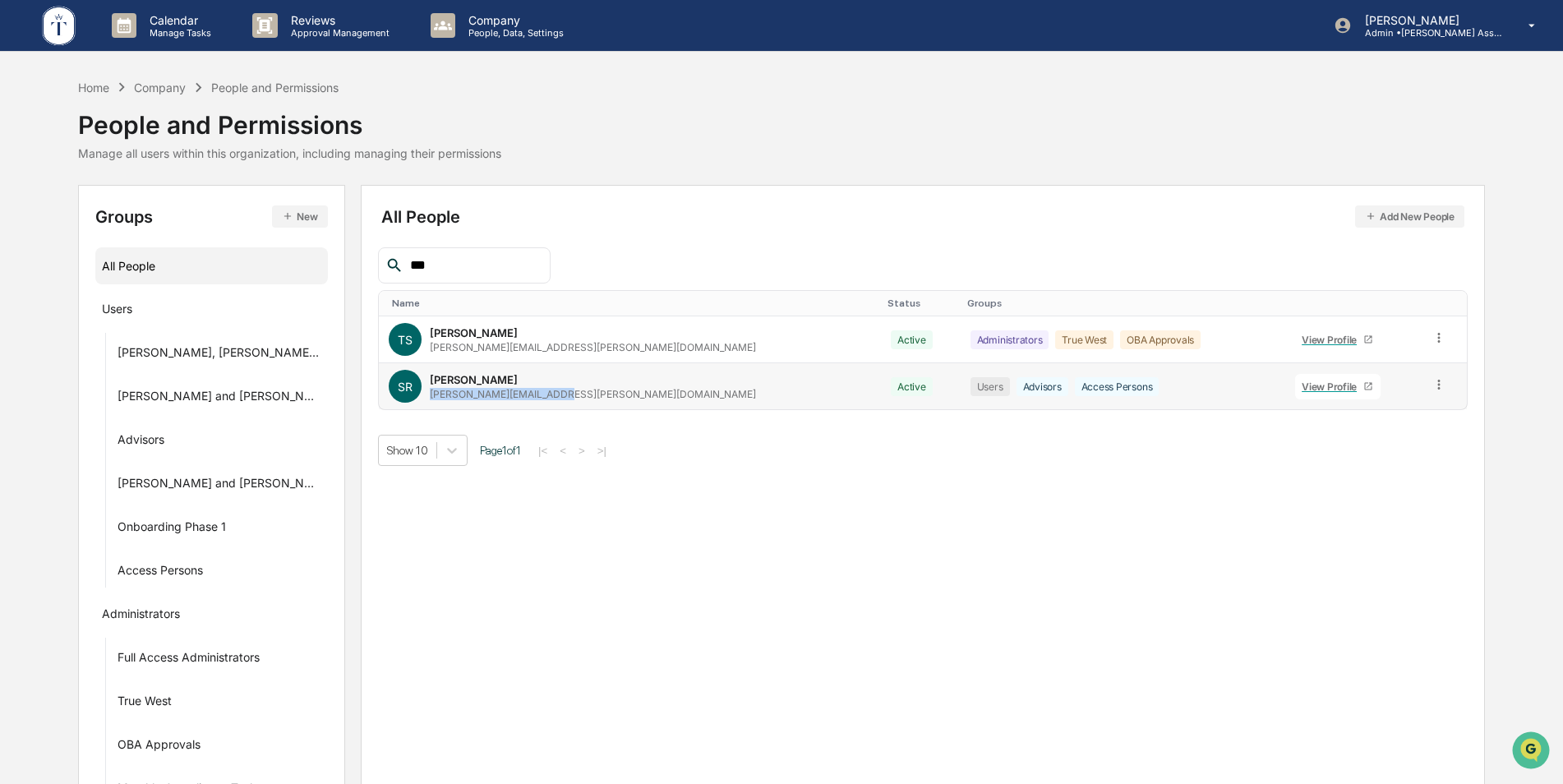
drag, startPoint x: 562, startPoint y: 398, endPoint x: 412, endPoint y: 396, distance: 150.0
click at [412, 396] on div "SR Stephen Rau stephen.rau@tuckeram.com" at bounding box center [629, 386] width 482 height 33
copy div "stephen.rau@tuckeram.com"
click at [490, 259] on input "***" at bounding box center [472, 265] width 140 height 21
click at [485, 260] on input "***" at bounding box center [472, 265] width 140 height 21
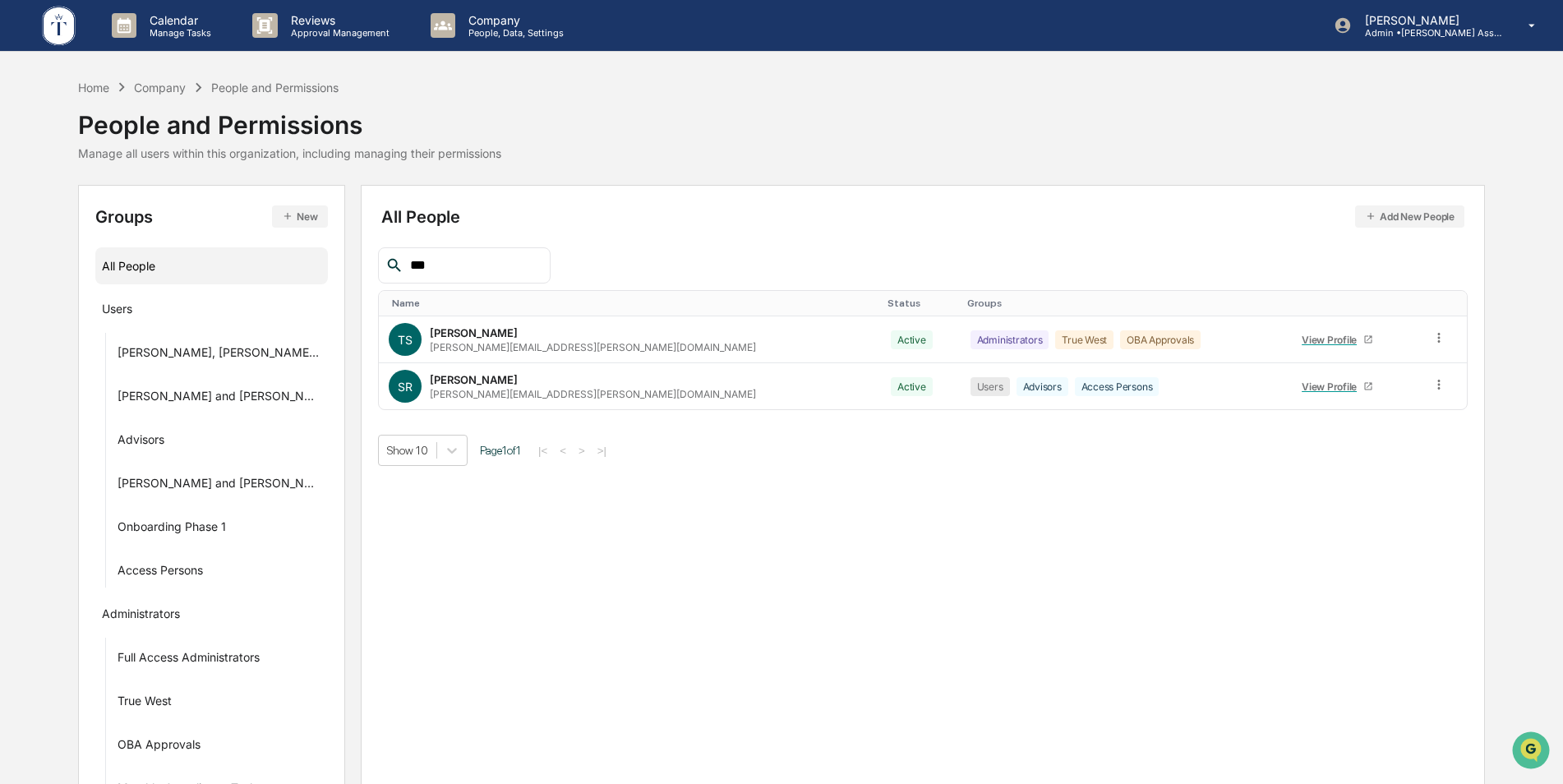
click at [485, 260] on input "***" at bounding box center [472, 265] width 140 height 21
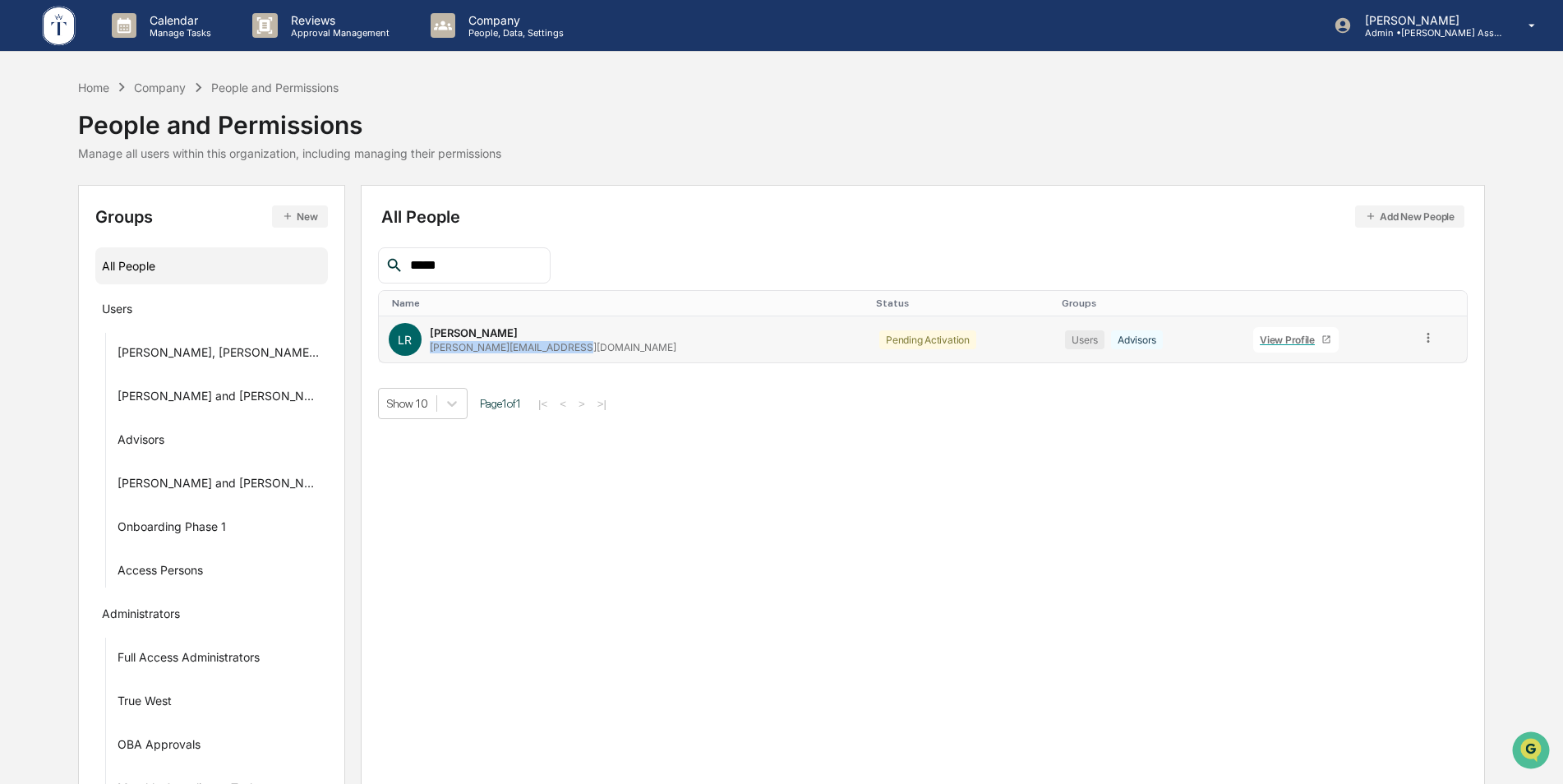
drag, startPoint x: 560, startPoint y: 349, endPoint x: 414, endPoint y: 353, distance: 146.1
click at [414, 353] on div "LR Lillian Realph lilly@simple-retirement.com" at bounding box center [624, 339] width 471 height 33
copy div "lilly@simple-retirement.com"
click at [479, 273] on input "*****" at bounding box center [472, 265] width 140 height 21
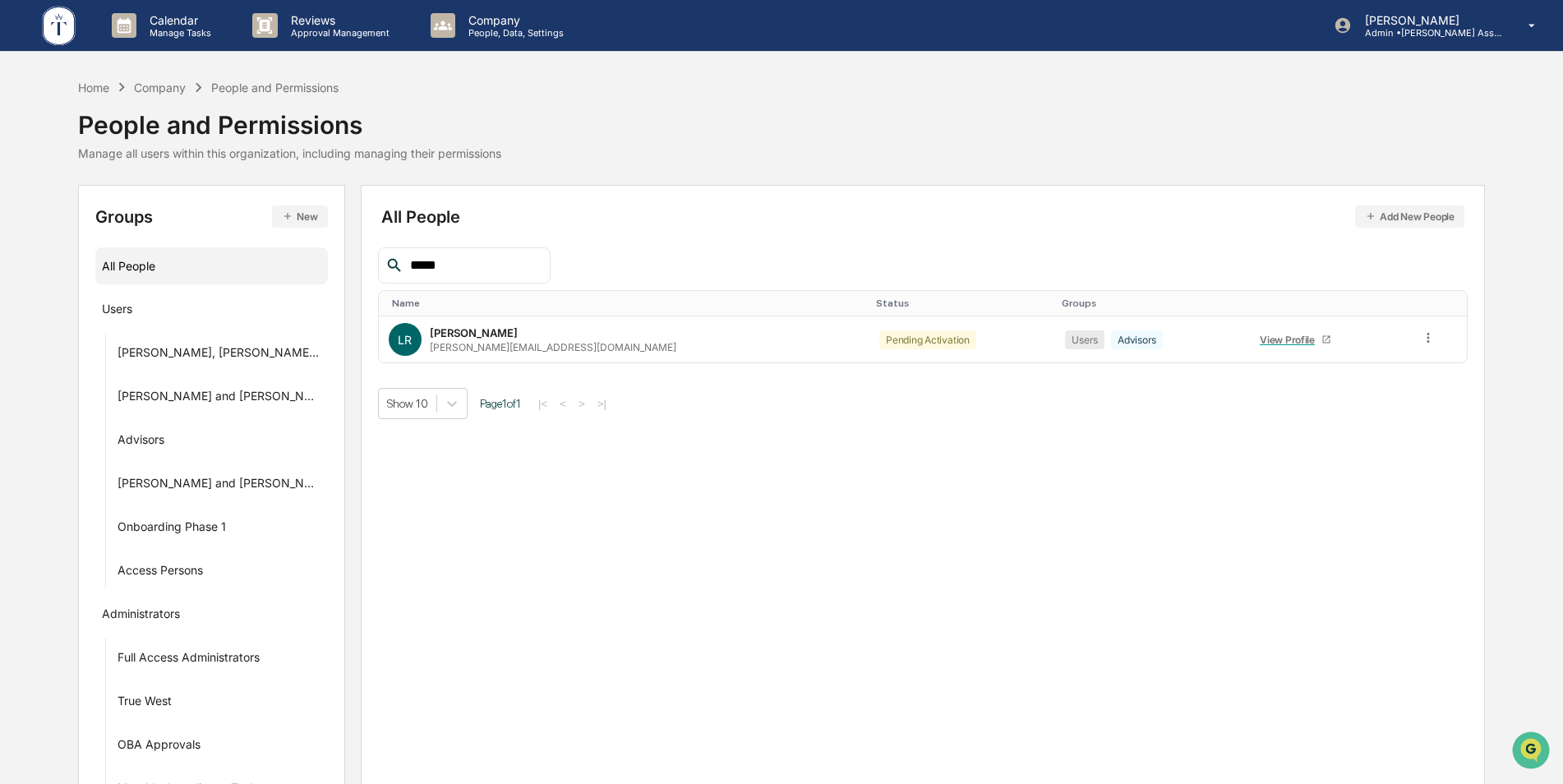
click at [479, 273] on input "*****" at bounding box center [472, 265] width 140 height 21
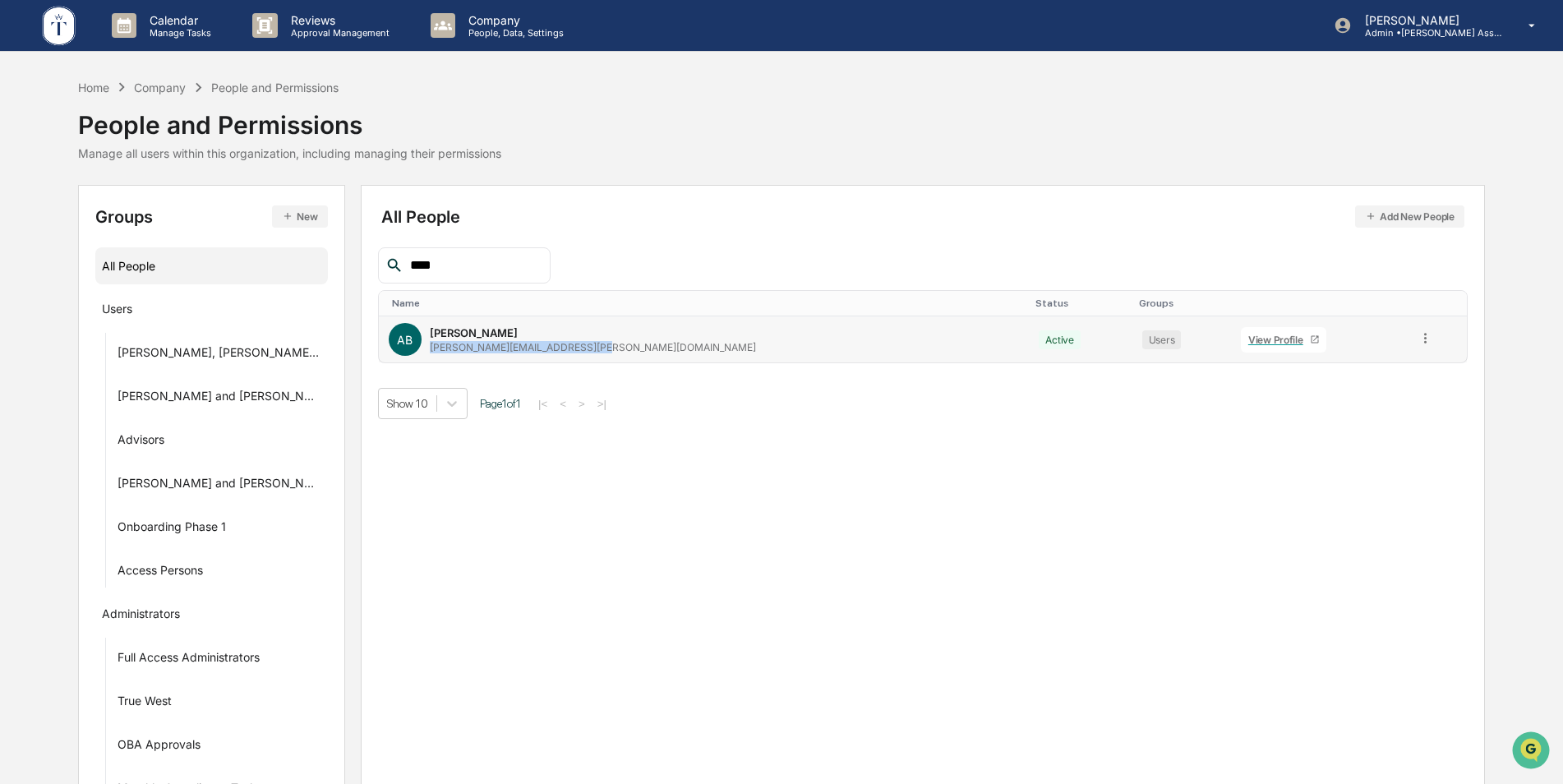
drag, startPoint x: 606, startPoint y: 347, endPoint x: 415, endPoint y: 345, distance: 191.0
click at [415, 345] on div "AB Anna Bateman Anna.Bateman@tuckeradvisors.com" at bounding box center [704, 339] width 630 height 33
copy div "Anna.Bateman@tuckeradvisors.com"
drag, startPoint x: 473, startPoint y: 270, endPoint x: 257, endPoint y: 269, distance: 216.0
click at [257, 269] on div "Groups New All People Users Mike, Lloyd, Ashton Onboard Darren and Karlan Onboa…" at bounding box center [781, 507] width 1406 height 644
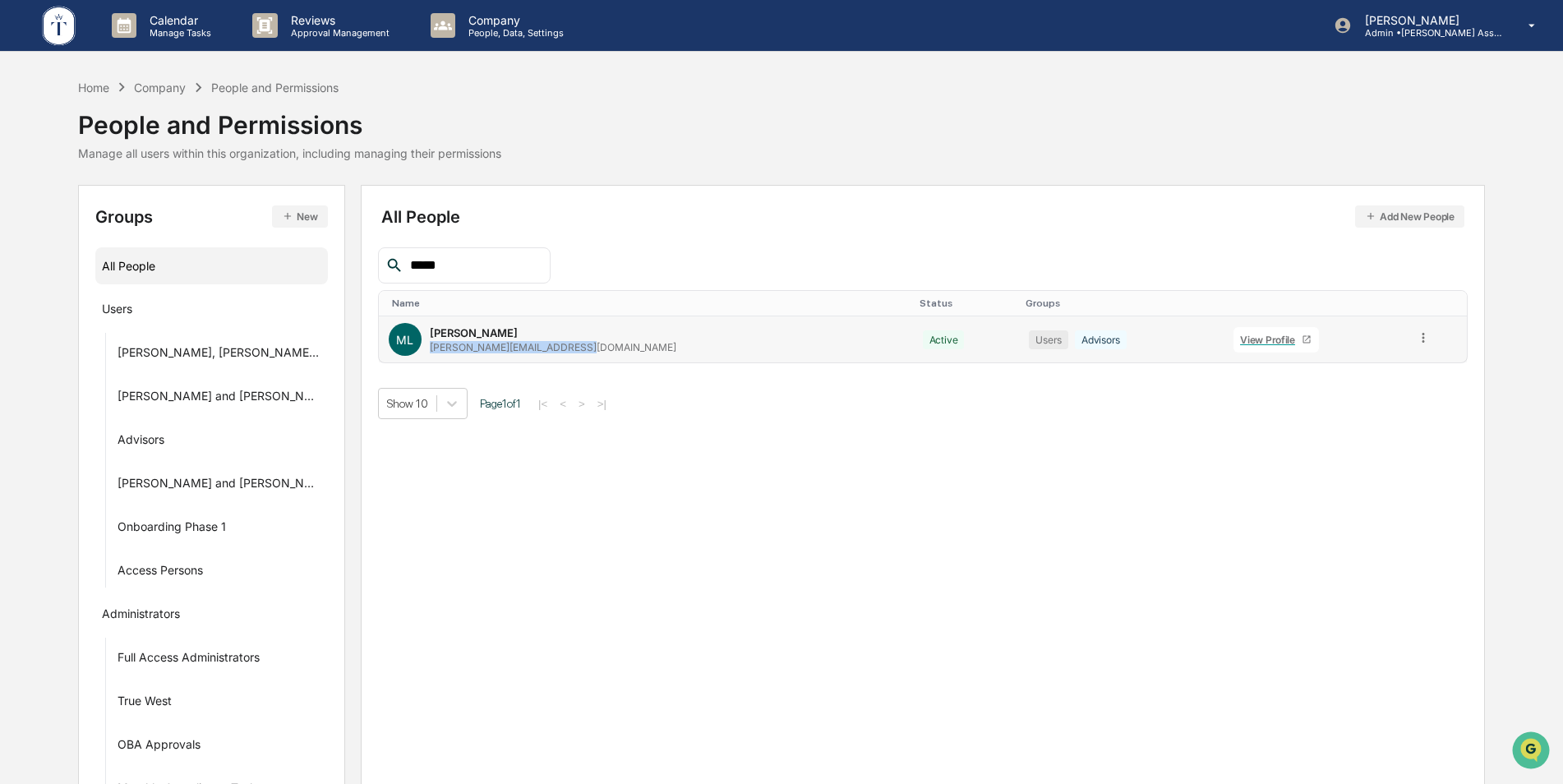
drag, startPoint x: 582, startPoint y: 347, endPoint x: 418, endPoint y: 350, distance: 164.0
click at [418, 350] on div "ML Michael Lewin michael@lewinfinancial.money" at bounding box center [645, 339] width 514 height 33
copy div "michael@lewinfinancial.money"
drag, startPoint x: 470, startPoint y: 257, endPoint x: 321, endPoint y: 261, distance: 149.1
click at [321, 261] on div "Groups New All People Users Mike, Lloyd, Ashton Onboard Darren and Karlan Onboa…" at bounding box center [781, 507] width 1406 height 644
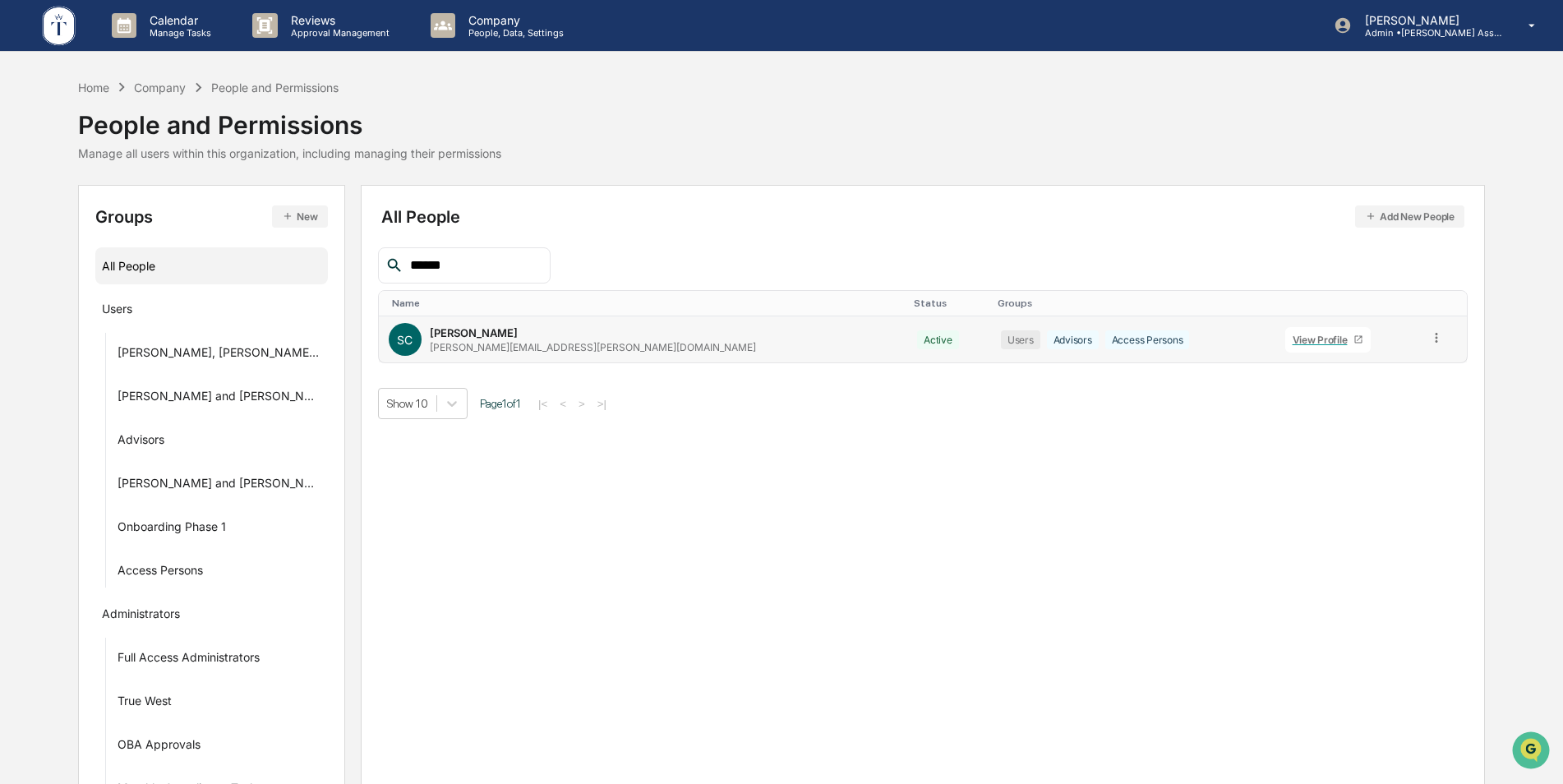
type input "******"
drag, startPoint x: 569, startPoint y: 349, endPoint x: 412, endPoint y: 352, distance: 157.0
click at [412, 352] on div "SC Scott Canady scott.canady@tuckeram.com" at bounding box center [643, 339] width 508 height 33
copy div "scott.canady@tuckeram.com"
click at [1444, 36] on p "Admin • Tucker Asset Management LLC" at bounding box center [1428, 33] width 153 height 11
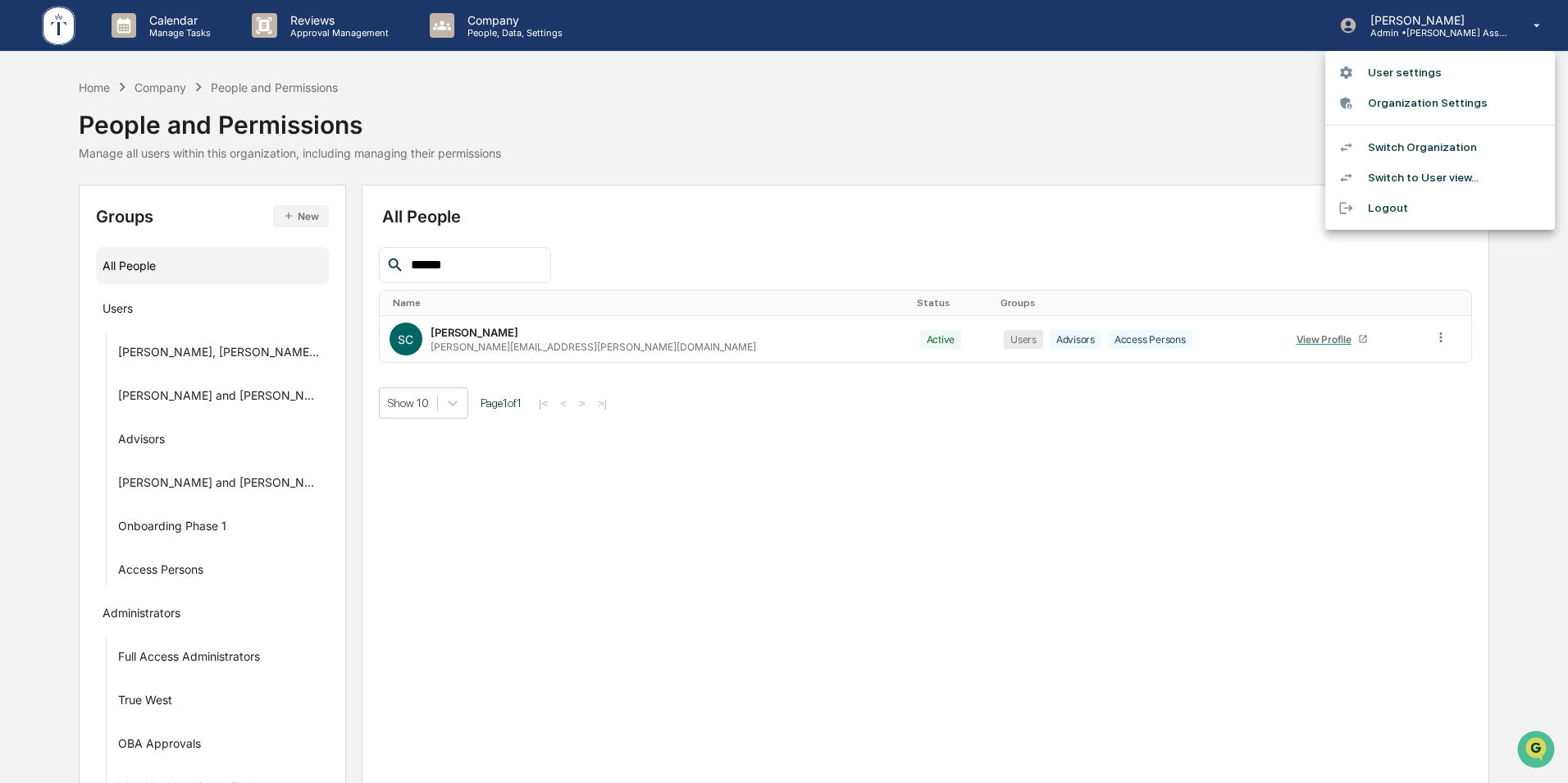
click at [1407, 143] on li "Switch Organization" at bounding box center [1440, 148] width 230 height 31
